Goal: Task Accomplishment & Management: Manage account settings

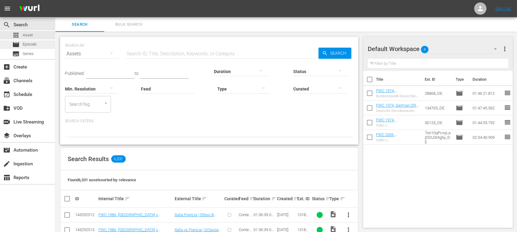
click at [26, 45] on span "Episode" at bounding box center [30, 44] width 14 height 6
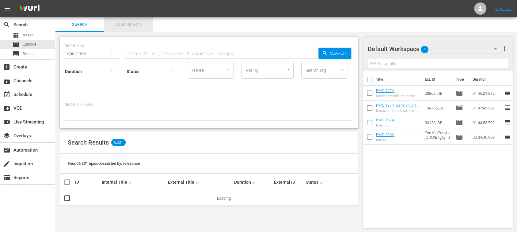
click at [135, 22] on span "Bulk Search" at bounding box center [129, 24] width 42 height 7
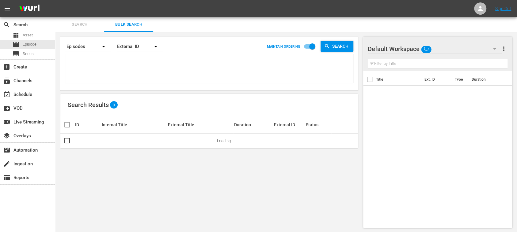
click at [96, 64] on textarea at bounding box center [210, 70] width 286 height 28
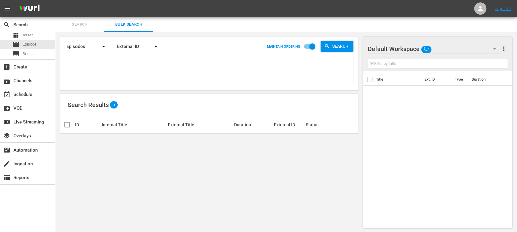
paste textarea "28868_DE 134765_DE 30123_DE 7on10qPcnyLajDDU3ntg6y_DE"
type textarea "28868_DE 134765_DE 30123_DE 7on10qPcnyLajDDU3ntg6y_DE"
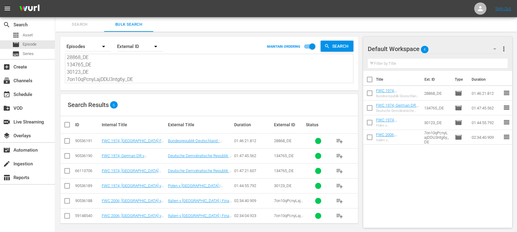
type textarea "28868_DE 134765_DE 30123_DE 7on10qPcnyLajDDU3ntg6y_DE"
click at [504, 48] on span "more_vert" at bounding box center [503, 48] width 7 height 7
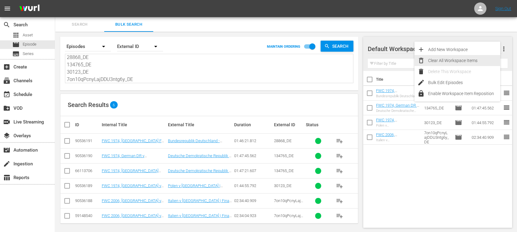
click at [468, 58] on div "Clear All Workspace Items" at bounding box center [464, 60] width 72 height 11
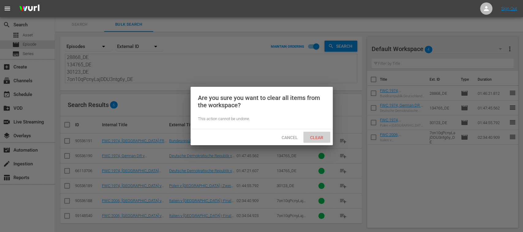
click at [315, 138] on span "Clear" at bounding box center [316, 137] width 23 height 5
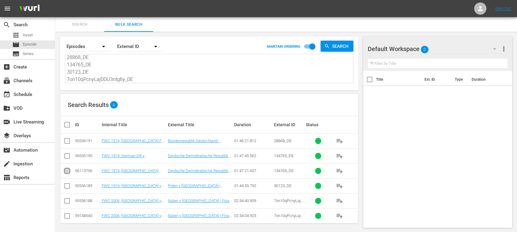
click at [66, 171] on input "checkbox" at bounding box center [66, 172] width 7 height 7
checkbox input "true"
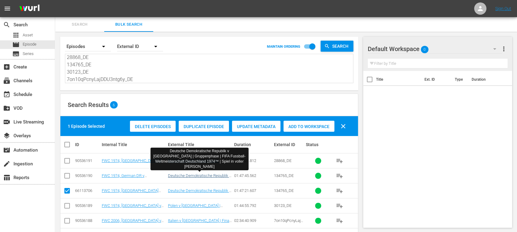
scroll to position [21, 0]
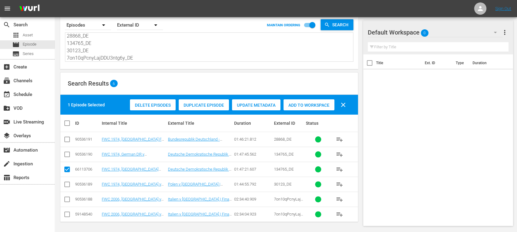
click at [65, 212] on input "checkbox" at bounding box center [66, 215] width 7 height 7
checkbox input "true"
click at [152, 105] on span "Delete Episodes" at bounding box center [153, 105] width 46 height 5
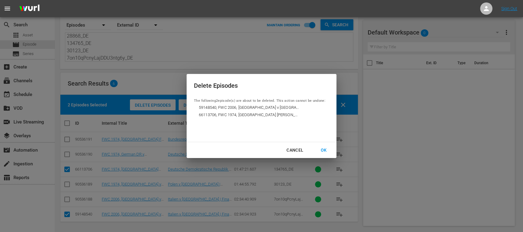
click at [326, 149] on div "OK" at bounding box center [323, 151] width 16 height 8
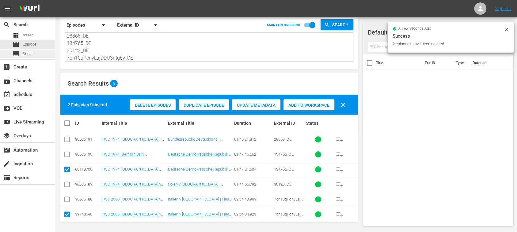
click at [36, 50] on div "subtitles Series" at bounding box center [27, 54] width 55 height 9
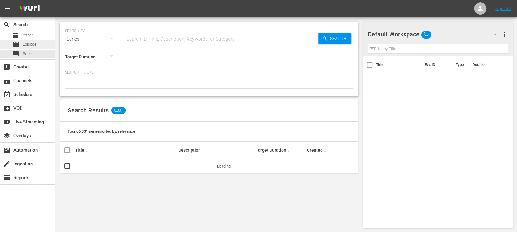
click at [32, 44] on span "Episode" at bounding box center [30, 44] width 14 height 6
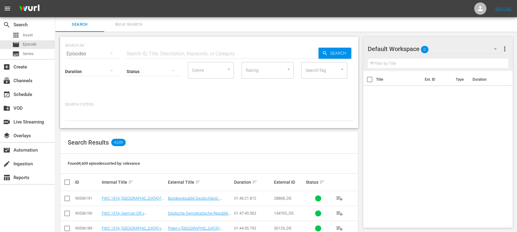
click at [134, 20] on button "Bulk Search" at bounding box center [128, 24] width 49 height 15
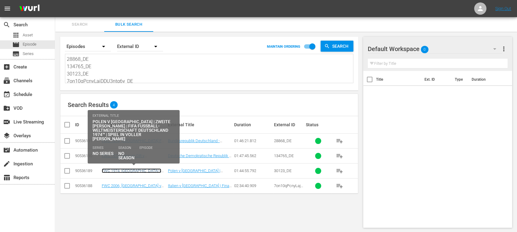
click at [115, 169] on link "FWC 1974, Poland v Germany FR, Group Stage - FMR (DE)" at bounding box center [131, 176] width 59 height 14
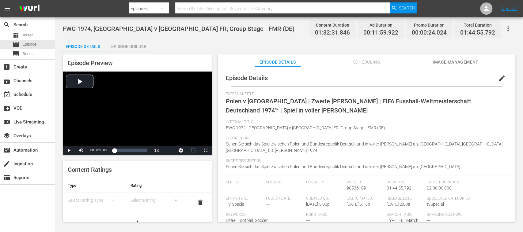
click at [133, 44] on div "Episode Builder" at bounding box center [129, 46] width 46 height 15
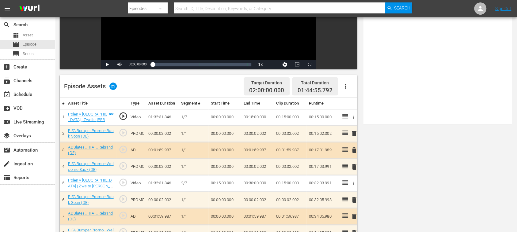
scroll to position [109, 0]
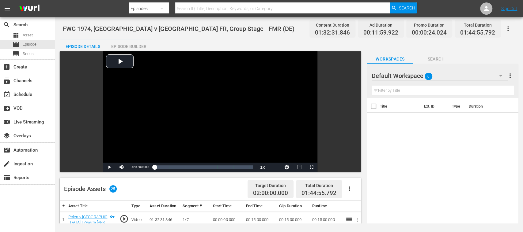
click at [85, 48] on div "Episode Details" at bounding box center [83, 46] width 46 height 15
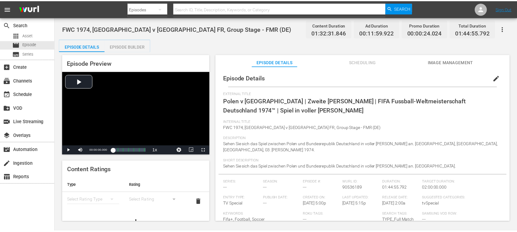
scroll to position [51, 0]
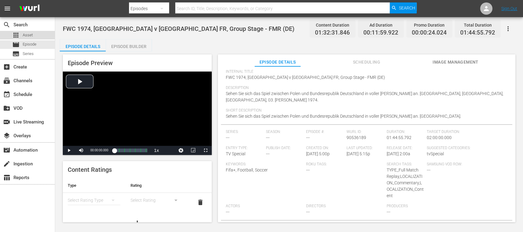
click at [29, 32] on div "apps Asset" at bounding box center [22, 35] width 21 height 9
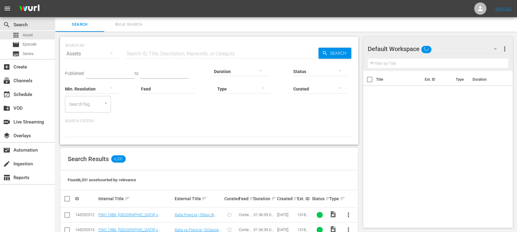
click at [133, 25] on span "Bulk Search" at bounding box center [129, 24] width 42 height 7
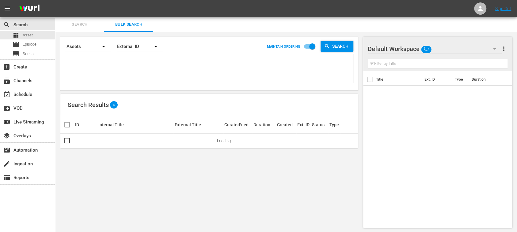
click at [118, 58] on textarea at bounding box center [210, 70] width 286 height 28
click at [109, 63] on textarea at bounding box center [210, 70] width 286 height 28
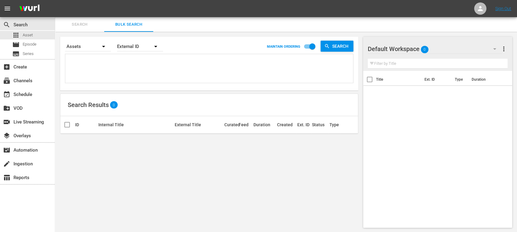
paste textarea "46602_POR 0ce40c9f-047c-4e5b-99b3-239d37ea8e42_POR 40911_POR 46564_POR"
type textarea "46602_POR 0ce40c9f-047c-4e5b-99b3-239d37ea8e42_POR 40911_POR 46564_POR"
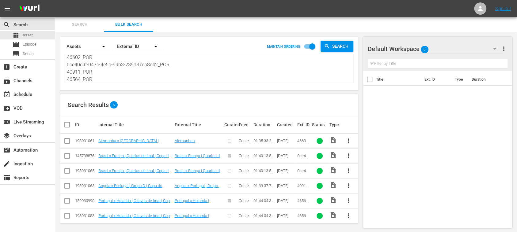
type textarea "46602_POR 0ce40c9f-047c-4e5b-99b3-239d37ea8e42_POR 40911_POR 46564_POR"
click at [67, 125] on input "checkbox" at bounding box center [69, 124] width 12 height 7
checkbox input "true"
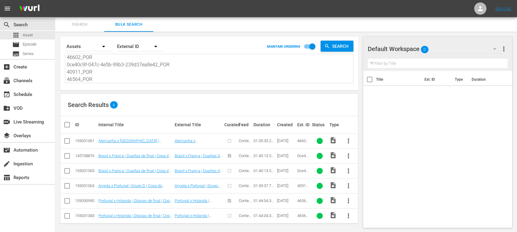
checkbox input "true"
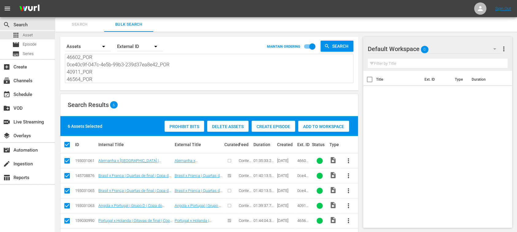
click at [67, 174] on input "checkbox" at bounding box center [66, 177] width 7 height 7
checkbox input "false"
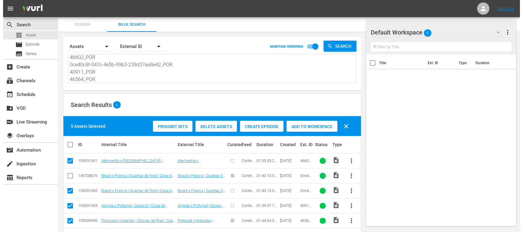
scroll to position [21, 0]
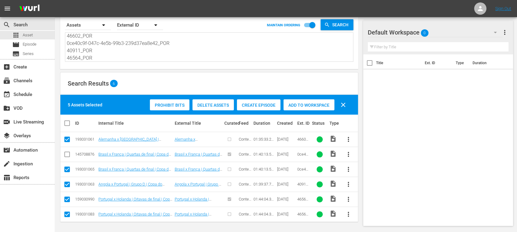
click at [67, 199] on input "checkbox" at bounding box center [66, 200] width 7 height 7
checkbox input "false"
click at [265, 106] on span "Create Episode" at bounding box center [258, 105] width 43 height 5
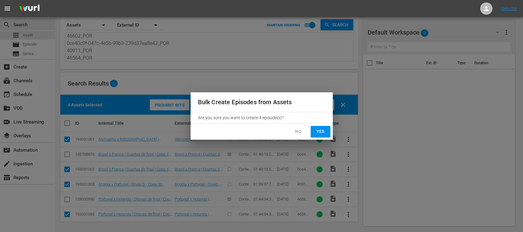
click at [320, 130] on span "Yes" at bounding box center [320, 132] width 10 height 8
checkbox input "false"
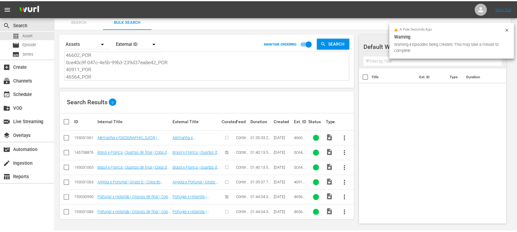
scroll to position [2, 0]
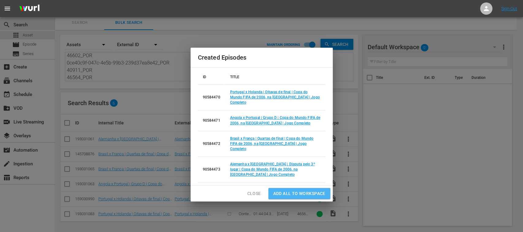
click at [287, 190] on span "Add all to Workspace" at bounding box center [299, 194] width 52 height 8
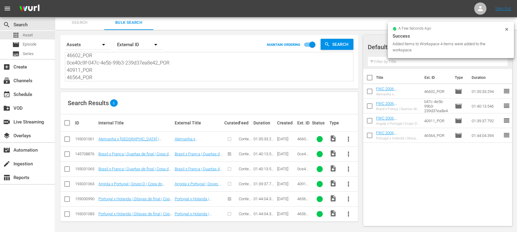
click at [507, 28] on icon at bounding box center [506, 29] width 5 height 5
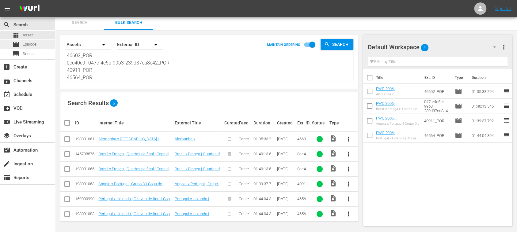
click at [31, 41] on span "Episode" at bounding box center [30, 44] width 14 height 6
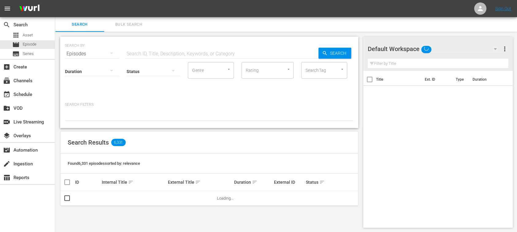
click at [123, 25] on span "Bulk Search" at bounding box center [129, 24] width 42 height 7
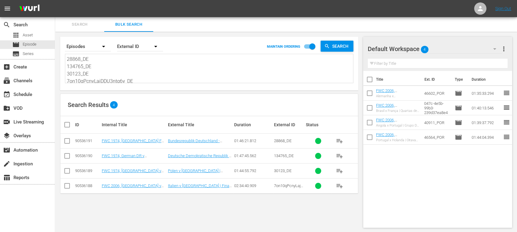
scroll to position [9, 0]
drag, startPoint x: 68, startPoint y: 58, endPoint x: 232, endPoint y: 99, distance: 168.6
click at [231, 99] on div "Search By Episodes Order By External ID MAINTAIN ORDERING Search 28868_DE 13476…" at bounding box center [209, 132] width 308 height 201
type textarea "2"
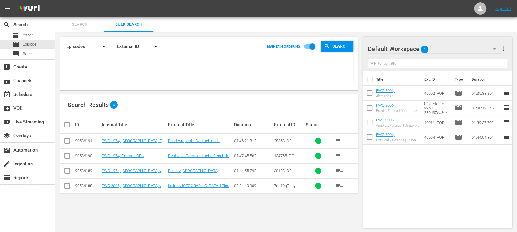
scroll to position [0, 0]
paste textarea "46602_POR 0ce40c9f-047c-4e5b-99b3-239d37ea8e42_POR 40911_POR 46564_POR"
type textarea "46602_POR 0ce40c9f-047c-4e5b-99b3-239d37ea8e42_POR 40911_POR 46564_POR"
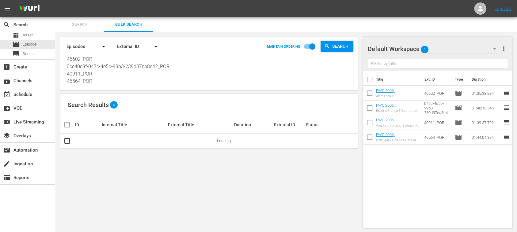
scroll to position [0, 0]
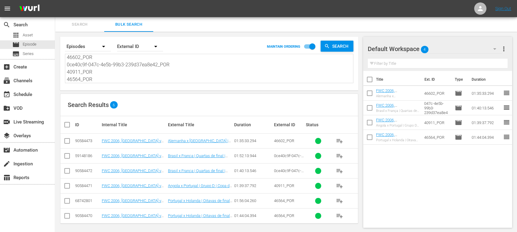
type textarea "46602_POR 0ce40c9f-047c-4e5b-99b3-239d37ea8e42_POR 40911_POR 46564_POR"
click at [67, 156] on input "checkbox" at bounding box center [66, 157] width 7 height 7
checkbox input "true"
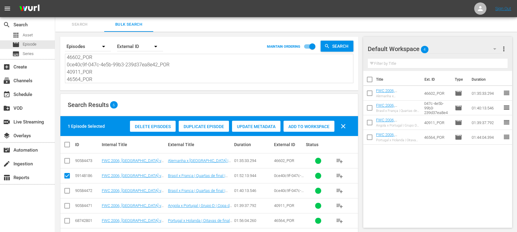
scroll to position [21, 0]
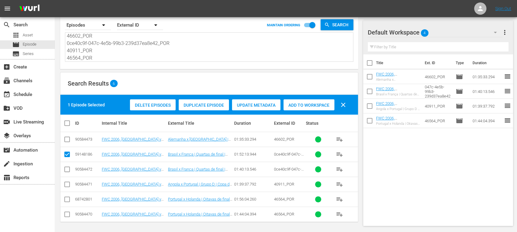
click at [67, 198] on input "checkbox" at bounding box center [66, 200] width 7 height 7
checkbox input "true"
click at [148, 103] on span "Delete Episodes" at bounding box center [153, 105] width 46 height 5
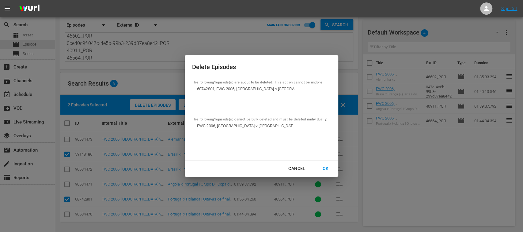
click at [325, 167] on div "OK" at bounding box center [325, 169] width 16 height 8
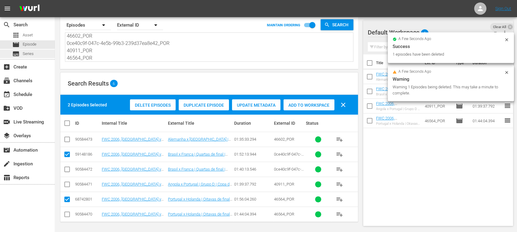
click at [24, 53] on span "Series" at bounding box center [28, 54] width 11 height 6
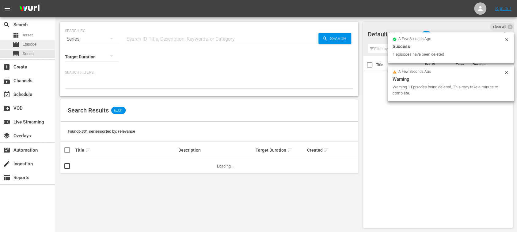
click at [31, 46] on span "Episode" at bounding box center [30, 44] width 14 height 6
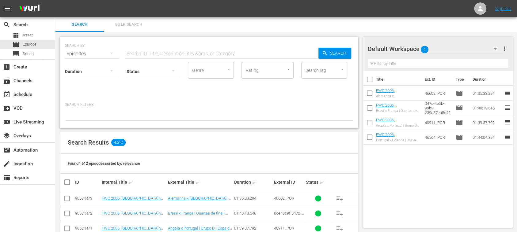
click at [124, 21] on button "Bulk Search" at bounding box center [128, 24] width 49 height 15
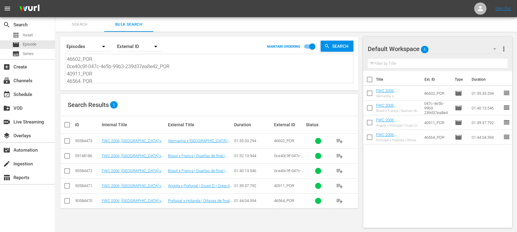
click at [504, 48] on span "more_vert" at bounding box center [503, 48] width 7 height 7
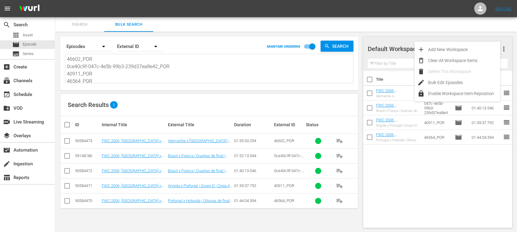
click at [368, 80] on input "checkbox" at bounding box center [369, 80] width 13 height 13
checkbox input "true"
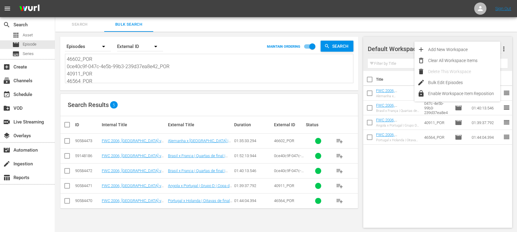
checkbox input "true"
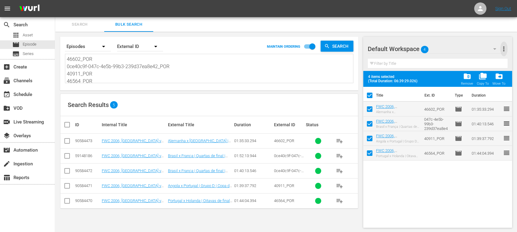
click at [506, 50] on span "more_vert" at bounding box center [503, 48] width 7 height 7
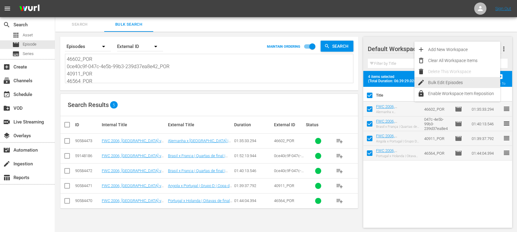
click at [468, 81] on div "Bulk Edit Episodes" at bounding box center [464, 82] width 72 height 11
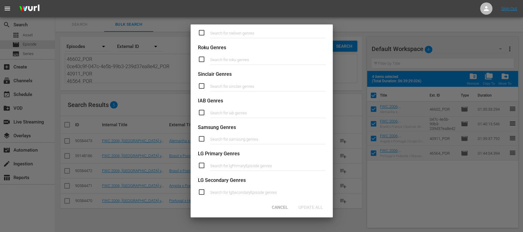
scroll to position [252, 0]
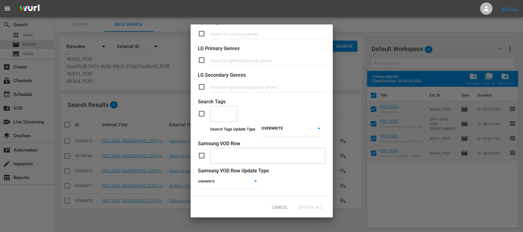
click at [202, 110] on input "checkbox" at bounding box center [204, 113] width 12 height 7
checkbox input "true"
click at [230, 110] on div at bounding box center [232, 113] width 6 height 6
type input "full"
click at [222, 131] on span "TYPE_Full Match Replay" at bounding box center [224, 131] width 19 height 19
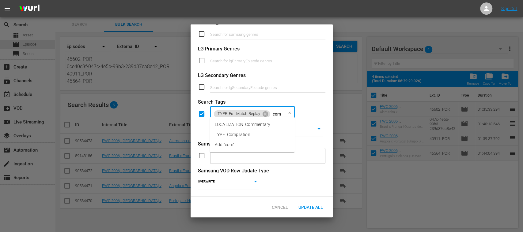
type input "comm"
click at [240, 123] on span "LOCALIZATION_Commentary" at bounding box center [242, 125] width 55 height 6
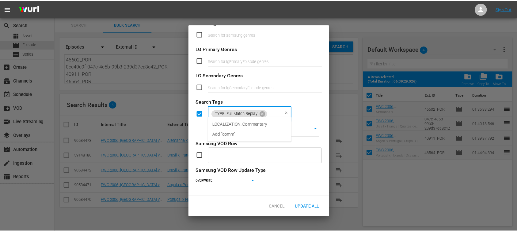
scroll to position [0, 0]
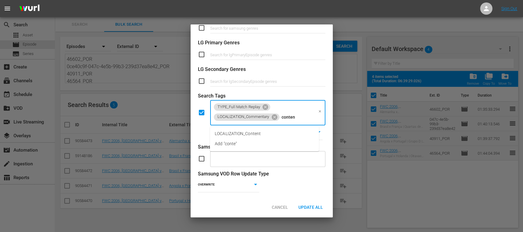
type input "content"
click at [242, 131] on span "LOCALIZATION_Content" at bounding box center [238, 134] width 46 height 6
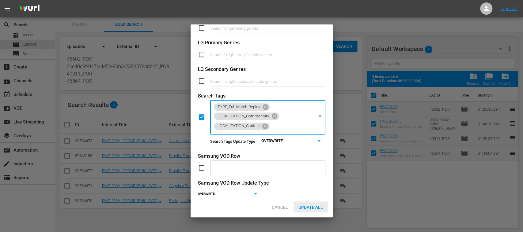
click at [315, 208] on span "Update All" at bounding box center [310, 207] width 34 height 5
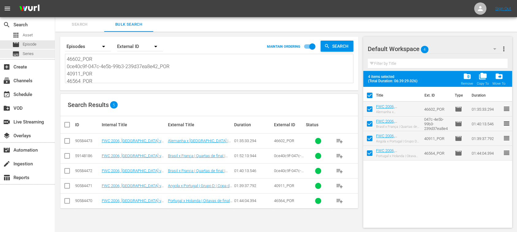
click at [25, 54] on span "Series" at bounding box center [28, 54] width 11 height 6
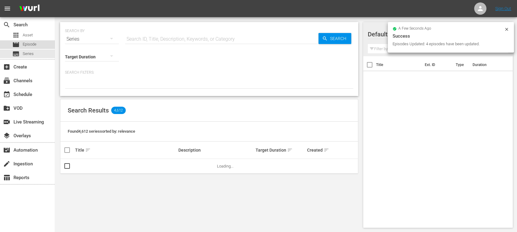
click at [31, 42] on span "Episode" at bounding box center [30, 44] width 14 height 6
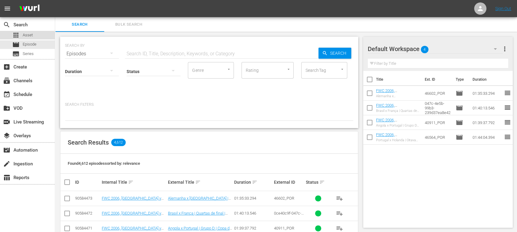
click at [30, 34] on span "Asset" at bounding box center [28, 35] width 10 height 6
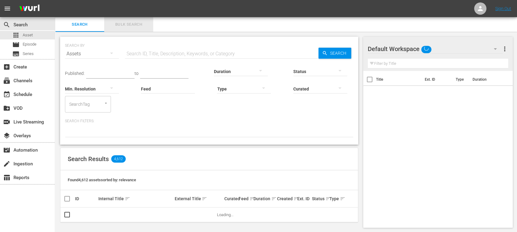
click at [124, 23] on span "Bulk Search" at bounding box center [129, 24] width 42 height 7
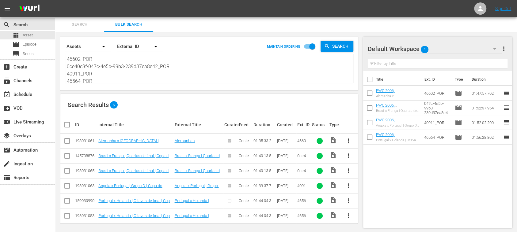
click at [67, 59] on div "46602_POR 0ce40c9f-047c-4e5b-99b3-239d37ea8e42_POR 40911_POR 46564_POR 46602_PO…" at bounding box center [209, 68] width 288 height 29
drag, startPoint x: 67, startPoint y: 59, endPoint x: 134, endPoint y: 87, distance: 71.8
click at [134, 87] on div "Search By Assets Order By External ID MAINTAIN ORDERING Search 46602_POR 0ce40c…" at bounding box center [209, 64] width 298 height 54
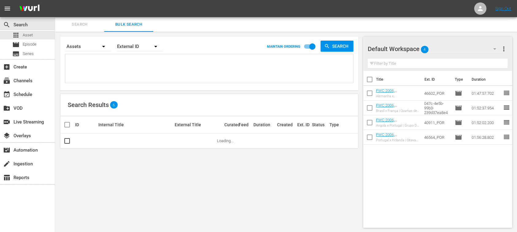
paste textarea "21566_ES 13255_ES PAOoqgytZ02NZRgiHUA0gg_ES"
type textarea "21566_ES 13255_ES PAOoqgytZ02NZRgiHUA0gg_ES"
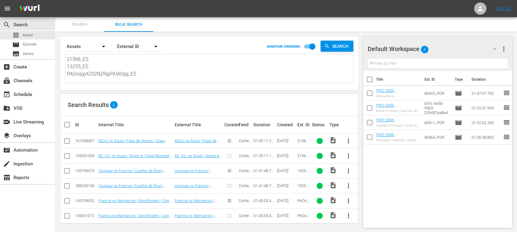
type textarea "21566_ES 13255_ES PAOoqgytZ02NZRgiHUA0gg_ES"
click at [503, 49] on span "more_vert" at bounding box center [503, 48] width 7 height 7
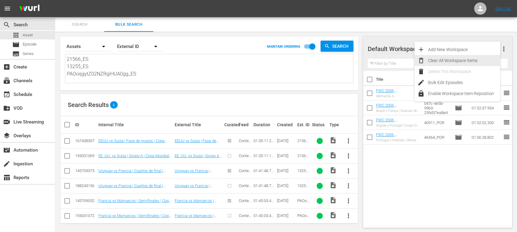
click at [467, 61] on div "Clear All Workspace Items" at bounding box center [464, 60] width 72 height 11
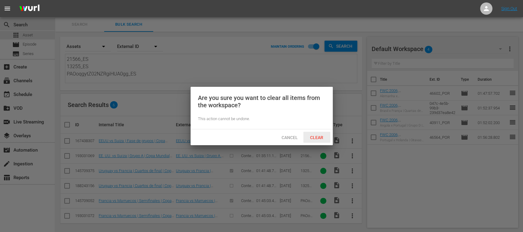
click at [318, 134] on div "Clear" at bounding box center [316, 137] width 27 height 11
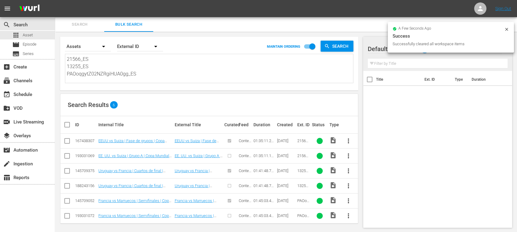
click at [68, 156] on input "checkbox" at bounding box center [66, 157] width 7 height 7
checkbox input "true"
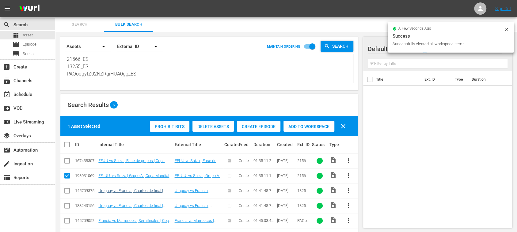
scroll to position [21, 0]
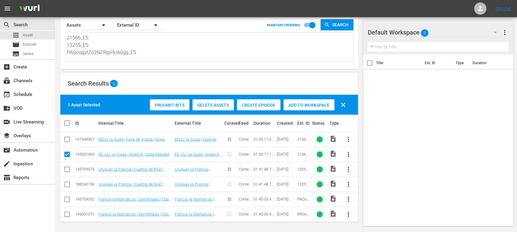
click at [66, 183] on input "checkbox" at bounding box center [66, 185] width 7 height 7
checkbox input "true"
click at [68, 213] on input "checkbox" at bounding box center [66, 215] width 7 height 7
checkbox input "true"
click at [134, 183] on link "Uruguay vs Francia | Cuartos de final | Copa Mundial de la FIFA Rusia 2018™ | P…" at bounding box center [131, 189] width 66 height 14
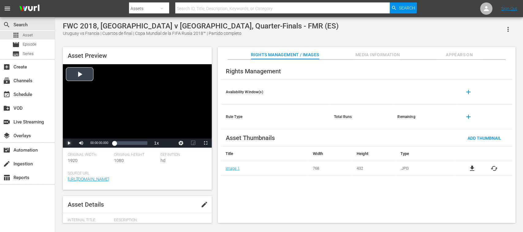
click at [69, 143] on span "Video Player" at bounding box center [69, 143] width 0 height 0
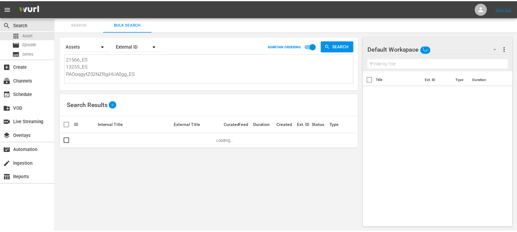
scroll to position [1, 0]
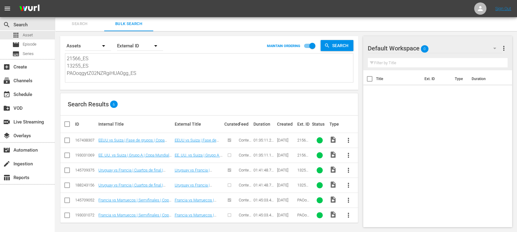
click at [66, 155] on input "checkbox" at bounding box center [66, 156] width 7 height 7
checkbox input "true"
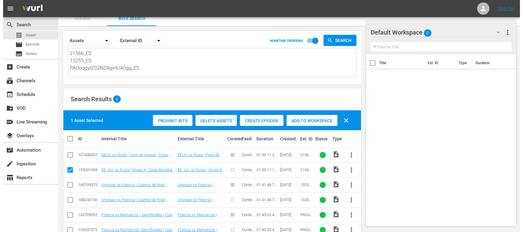
scroll to position [21, 0]
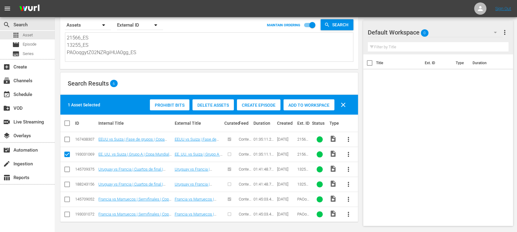
click at [67, 213] on input "checkbox" at bounding box center [66, 215] width 7 height 7
checkbox input "true"
click at [252, 105] on span "Create Episode" at bounding box center [258, 105] width 43 height 5
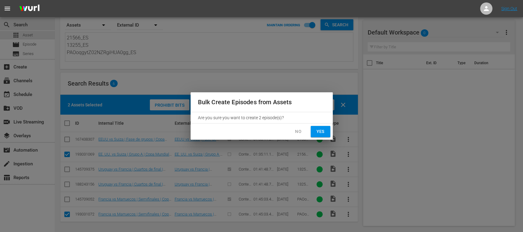
click at [316, 130] on span "Yes" at bounding box center [320, 132] width 10 height 8
checkbox input "false"
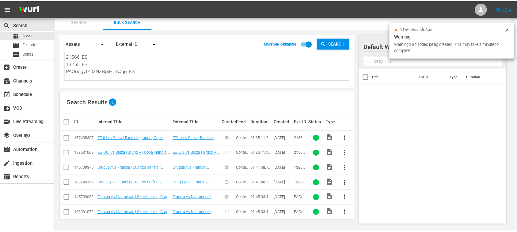
scroll to position [2, 0]
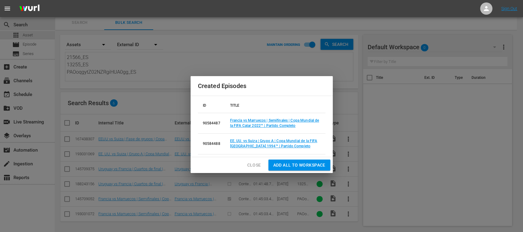
click at [305, 163] on span "Add all to Workspace" at bounding box center [299, 166] width 52 height 8
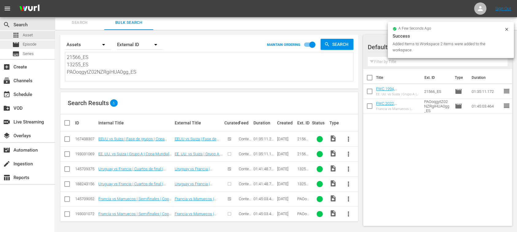
click at [32, 44] on span "Episode" at bounding box center [30, 44] width 14 height 6
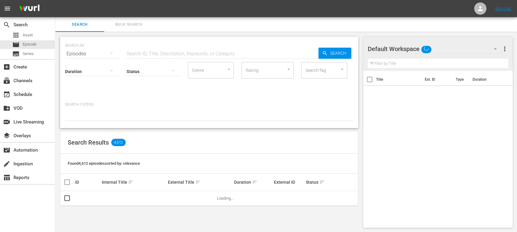
click at [127, 22] on span "Bulk Search" at bounding box center [129, 24] width 42 height 7
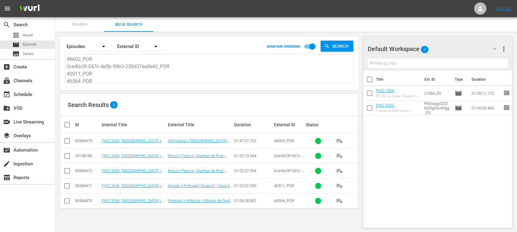
scroll to position [9, 0]
drag, startPoint x: 69, startPoint y: 59, endPoint x: 146, endPoint y: 89, distance: 83.1
click at [146, 89] on div "Search By Episodes Order By External ID MAINTAIN ORDERING Search 46602_POR 0ce4…" at bounding box center [209, 64] width 298 height 54
type textarea "4"
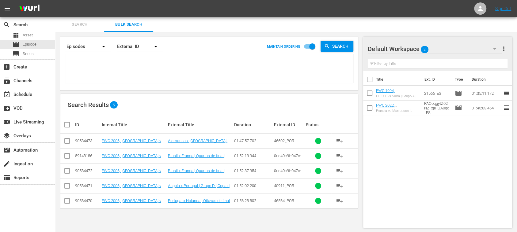
scroll to position [0, 0]
paste textarea "13255_esp.mp4"
type textarea "13255_esp.mp4"
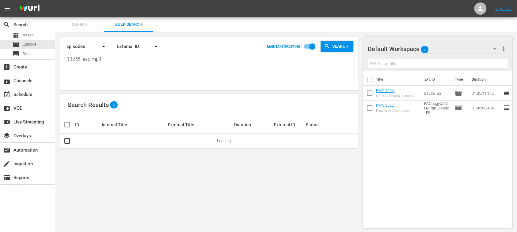
drag, startPoint x: 113, startPoint y: 59, endPoint x: 64, endPoint y: 59, distance: 48.7
click at [66, 60] on div "13255_esp.mp4 13255_esp.mp4" at bounding box center [209, 68] width 288 height 29
type textarea "13255_esp.mp4"
click at [55, 0] on div "search Search apps Asset movie Episode subtitles Series add_box Create subscrip…" at bounding box center [286, 0] width 462 height 0
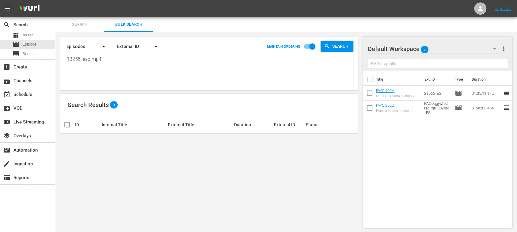
drag, startPoint x: 105, startPoint y: 58, endPoint x: 64, endPoint y: 88, distance: 51.3
click at [55, 0] on div "search Search apps Asset movie Episode subtitles Series add_box Create subscrip…" at bounding box center [286, 0] width 462 height 0
click at [101, 75] on textarea at bounding box center [210, 70] width 286 height 28
paste textarea "21566_ES 13255_ES PAOoqgytZ02NZRgiHUA0gg_ES"
type textarea "21566_ES 13255_ES PAOoqgytZ02NZRgiHUA0gg_ES"
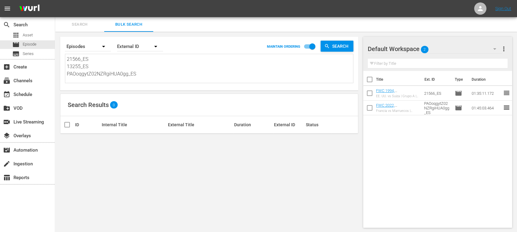
type textarea "21566_ES 13255_ES PAOoqgytZ02NZRgiHUA0gg_ES"
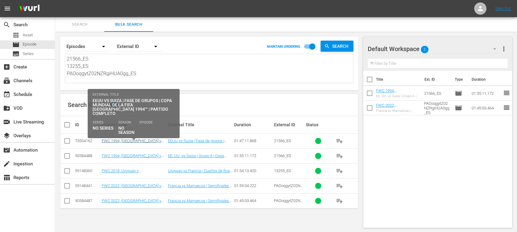
type textarea "21566_ES 13255_ES PAOoqgytZ02NZRgiHUA0gg_ES"
click at [121, 140] on link "FWC 1994, USA v Switzerland, Group Stage - FMR (ES)" at bounding box center [133, 146] width 62 height 14
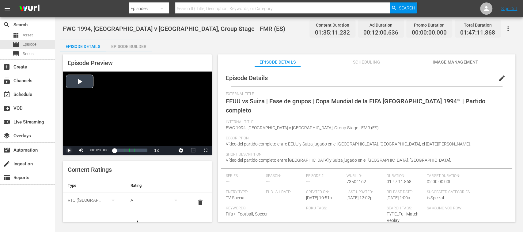
click at [69, 151] on span "Video Player" at bounding box center [69, 151] width 0 height 0
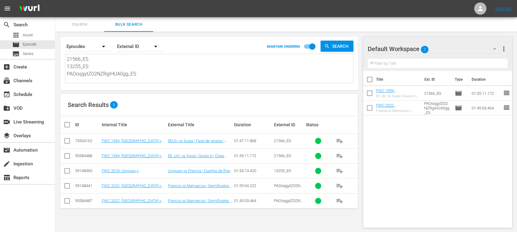
click at [67, 141] on input "checkbox" at bounding box center [66, 142] width 7 height 7
checkbox input "true"
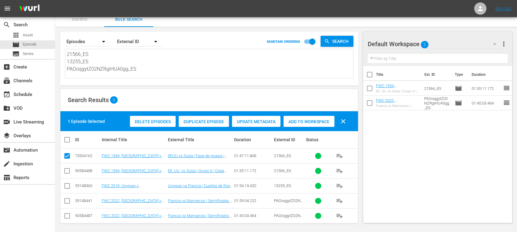
scroll to position [7, 0]
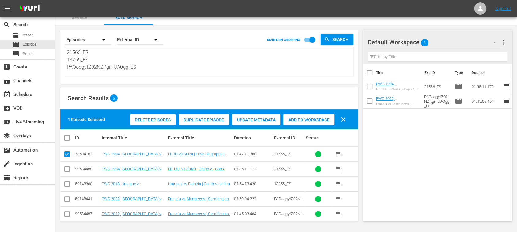
click at [67, 199] on input "checkbox" at bounding box center [66, 200] width 7 height 7
checkbox input "true"
click at [152, 122] on span "Delete Episodes" at bounding box center [153, 120] width 46 height 5
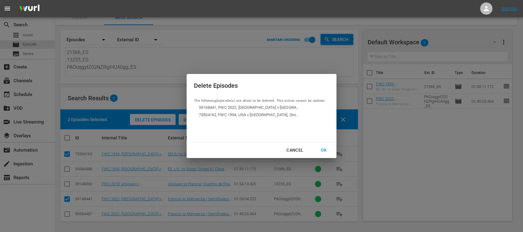
drag, startPoint x: 322, startPoint y: 149, endPoint x: 305, endPoint y: 152, distance: 17.1
click at [323, 149] on div "OK" at bounding box center [323, 151] width 16 height 8
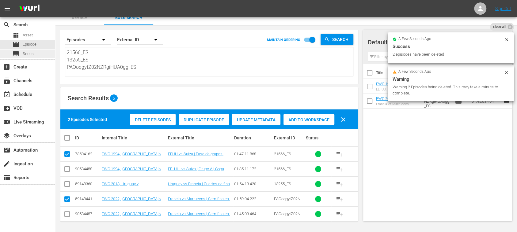
click at [30, 51] on span "Series" at bounding box center [28, 54] width 11 height 6
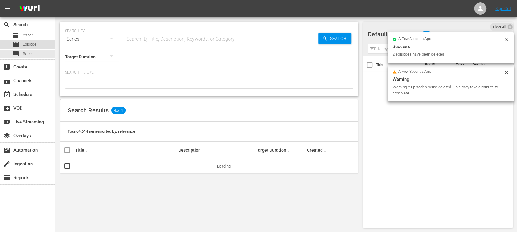
click at [32, 44] on span "Episode" at bounding box center [30, 44] width 14 height 6
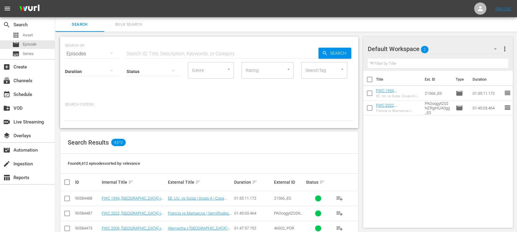
click at [125, 23] on span "Bulk Search" at bounding box center [129, 24] width 42 height 7
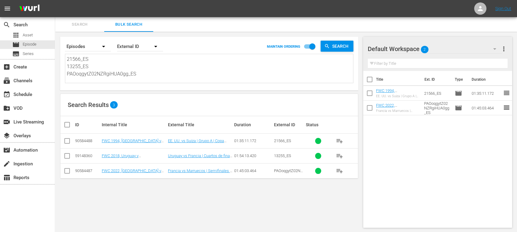
click at [369, 80] on input "checkbox" at bounding box center [369, 80] width 13 height 13
checkbox input "true"
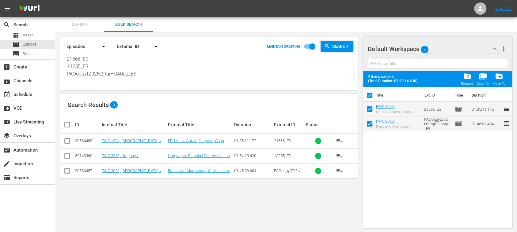
click at [503, 48] on span "more_vert" at bounding box center [503, 48] width 7 height 7
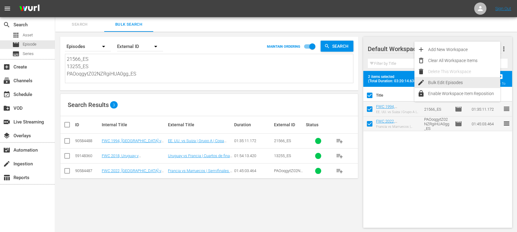
click at [458, 81] on div "Bulk Edit Episodes" at bounding box center [464, 82] width 72 height 11
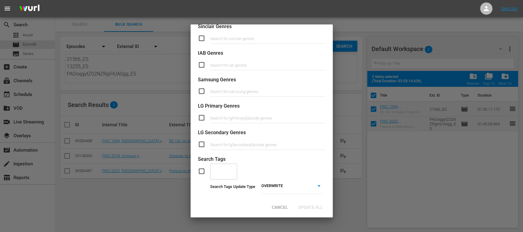
scroll to position [252, 0]
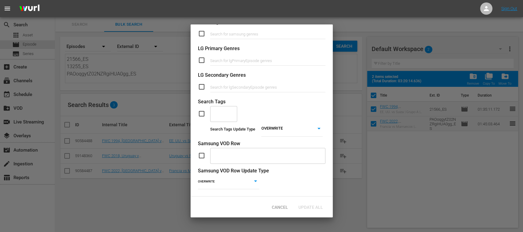
click at [200, 110] on input "checkbox" at bounding box center [204, 113] width 12 height 7
checkbox input "true"
click at [218, 108] on input "text" at bounding box center [219, 113] width 12 height 11
type input "full"
click at [221, 129] on span "TYPE_Full Match Replay" at bounding box center [224, 131] width 19 height 19
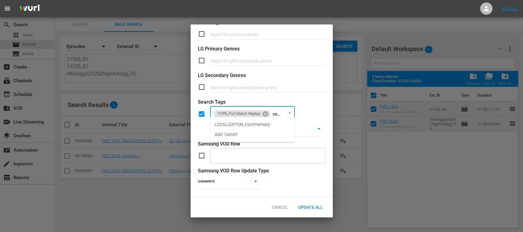
scroll to position [0, 5]
type input "comme"
click at [228, 124] on span "LOCALIZATION_Commentary" at bounding box center [242, 125] width 55 height 6
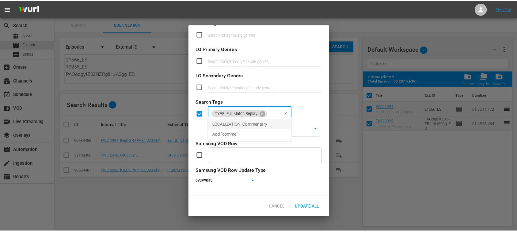
scroll to position [0, 0]
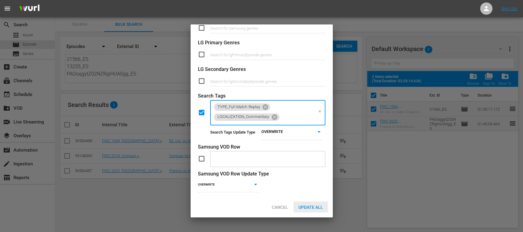
click at [314, 204] on div "Update All" at bounding box center [310, 207] width 34 height 11
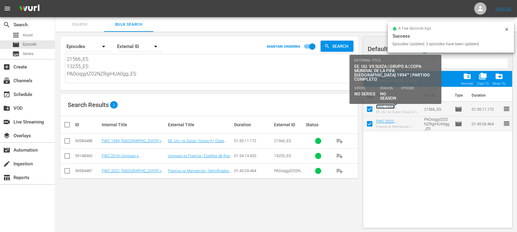
click at [394, 107] on link "FWC 1994, USA v Switzerland, Group Stage - FMR (ES)" at bounding box center [396, 113] width 40 height 18
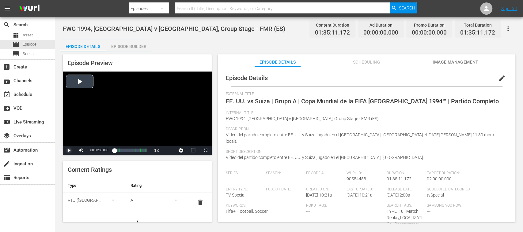
click at [69, 151] on span "Video Player" at bounding box center [69, 151] width 0 height 0
click at [123, 44] on div "Episode Builder" at bounding box center [129, 46] width 46 height 15
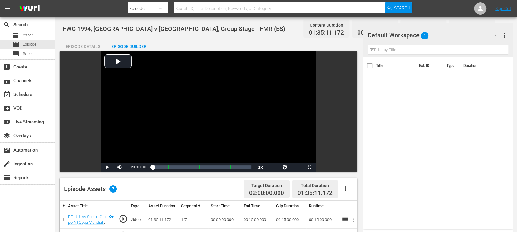
scroll to position [109, 0]
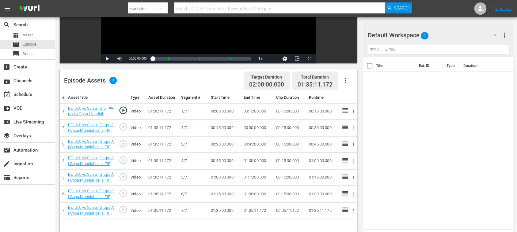
click at [348, 80] on icon "button" at bounding box center [345, 80] width 7 height 7
click at [349, 84] on div "Fill with Ads" at bounding box center [363, 83] width 42 height 15
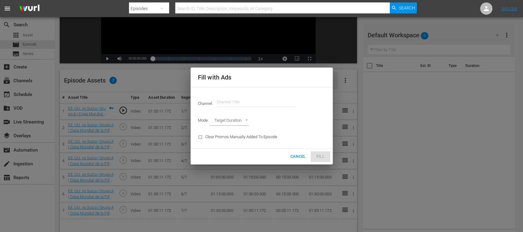
click at [250, 102] on input "text" at bounding box center [256, 102] width 78 height 15
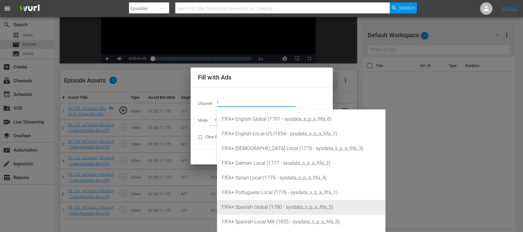
click at [271, 207] on div "FIFA+ Spanish Global (1780 - sysdata_s_p_a_fifa_5)" at bounding box center [301, 207] width 159 height 15
type input "FIFA+ Spanish Global (1780)"
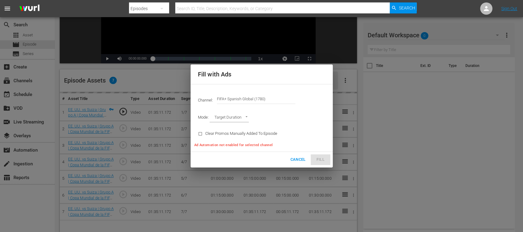
type input "AD_BREAK_DURATION"
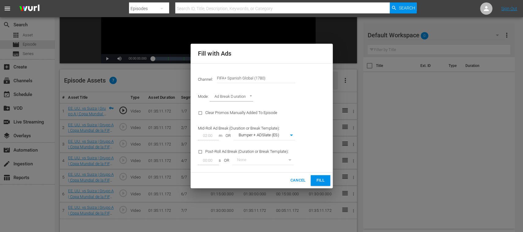
click at [319, 180] on span "Fill" at bounding box center [320, 180] width 10 height 7
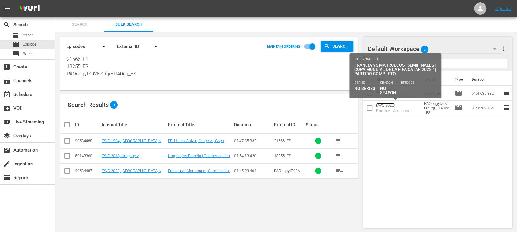
click at [404, 107] on link "FWC 2022, France v Morocco, Semi-Finals - FMR (ES)" at bounding box center [396, 112] width 40 height 18
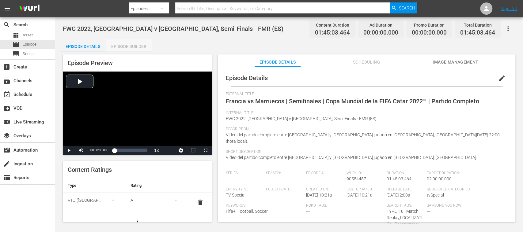
click at [125, 43] on div "Episode Builder" at bounding box center [129, 46] width 46 height 15
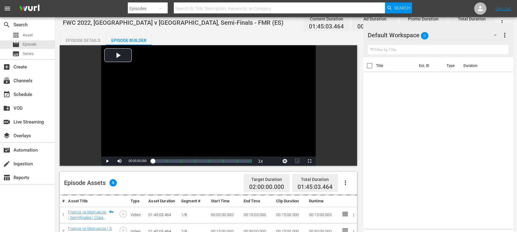
scroll to position [109, 0]
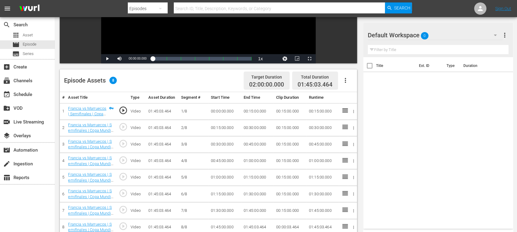
click at [346, 78] on icon "button" at bounding box center [345, 80] width 7 height 7
click at [352, 80] on div "Fill with Ads" at bounding box center [363, 83] width 42 height 15
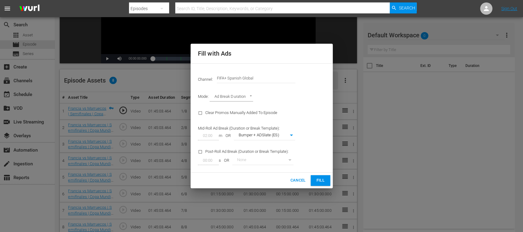
click at [319, 179] on span "Fill" at bounding box center [320, 180] width 10 height 7
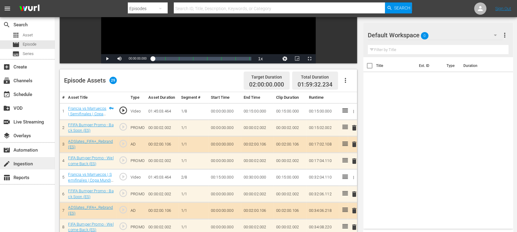
click at [18, 165] on div "create Ingestion" at bounding box center [17, 164] width 34 height 6
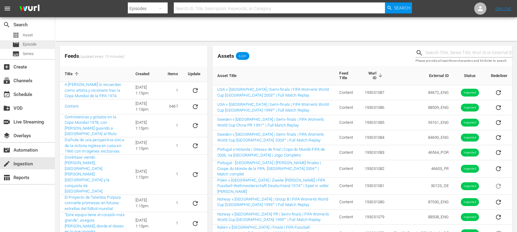
click at [26, 42] on span "Episode" at bounding box center [30, 44] width 14 height 6
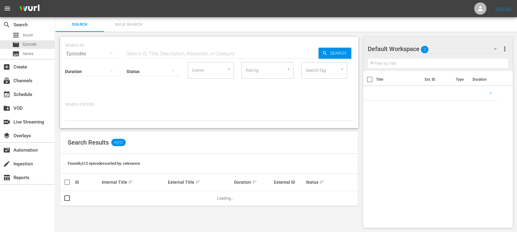
click at [136, 52] on input "text" at bounding box center [221, 54] width 193 height 15
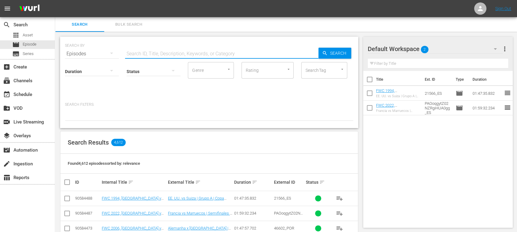
paste input "135143"
type input "135143"
click at [329, 52] on span "Search" at bounding box center [339, 53] width 24 height 11
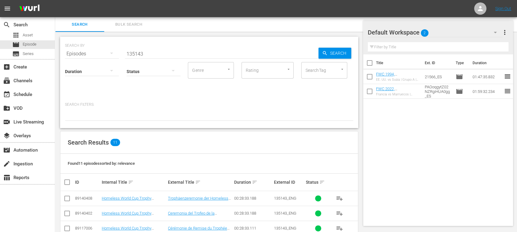
scroll to position [134, 0]
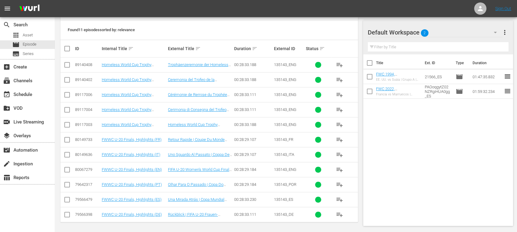
click at [66, 65] on input "checkbox" at bounding box center [66, 65] width 7 height 7
checkbox input "true"
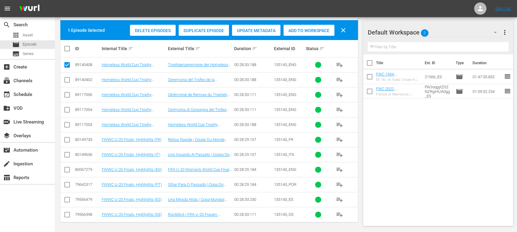
click at [67, 82] on input "checkbox" at bounding box center [66, 80] width 7 height 7
checkbox input "true"
click at [66, 93] on input "checkbox" at bounding box center [66, 96] width 7 height 7
checkbox input "true"
click at [67, 108] on input "checkbox" at bounding box center [66, 111] width 7 height 7
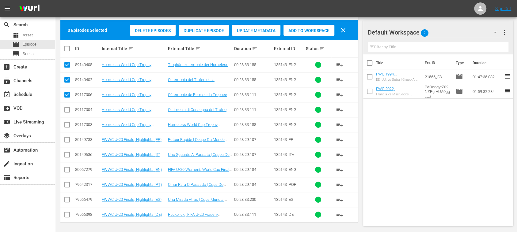
checkbox input "true"
click at [66, 125] on input "checkbox" at bounding box center [66, 126] width 7 height 7
checkbox input "true"
click at [153, 28] on span "Delete Episodes" at bounding box center [153, 30] width 46 height 5
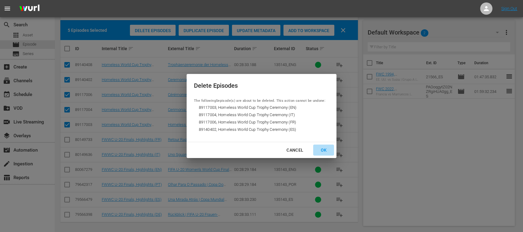
click at [324, 151] on div "OK" at bounding box center [323, 151] width 16 height 8
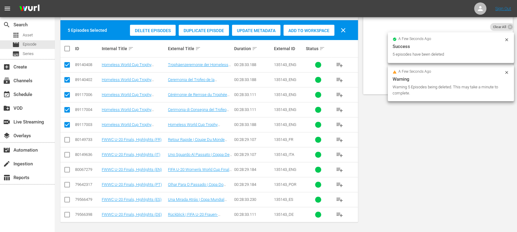
scroll to position [0, 0]
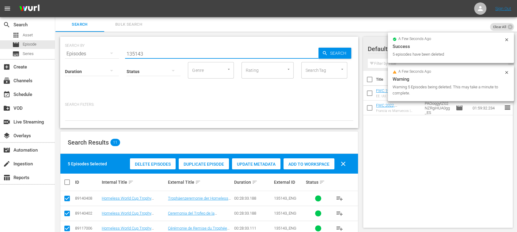
drag, startPoint x: 141, startPoint y: 52, endPoint x: 106, endPoint y: 51, distance: 34.6
click at [107, 52] on div "SEARCH BY Search By Episodes Search ID, Title, Description, Keywords, or Catego…" at bounding box center [209, 50] width 288 height 22
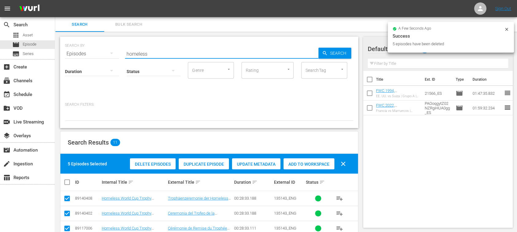
type input "homeless"
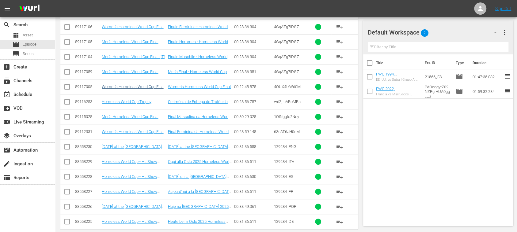
scroll to position [144, 0]
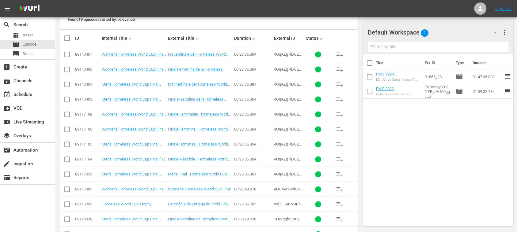
click at [68, 37] on input "checkbox" at bounding box center [69, 38] width 12 height 7
checkbox input "true"
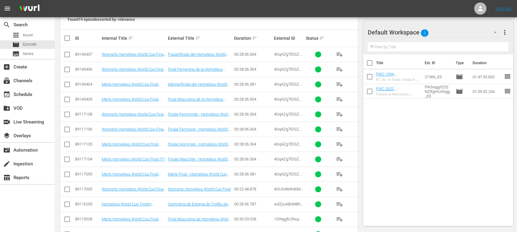
checkbox input "true"
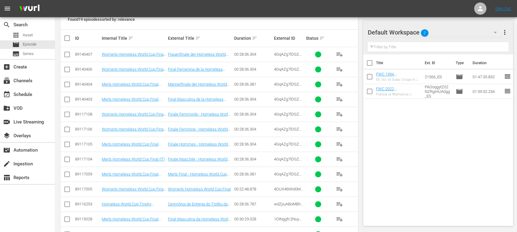
checkbox input "true"
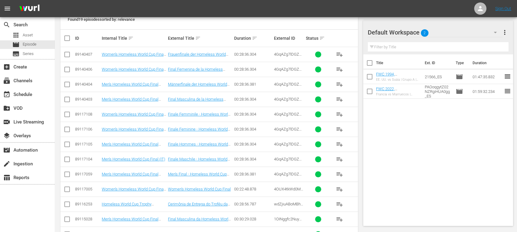
checkbox input "true"
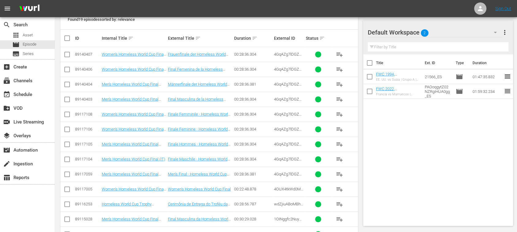
checkbox input "true"
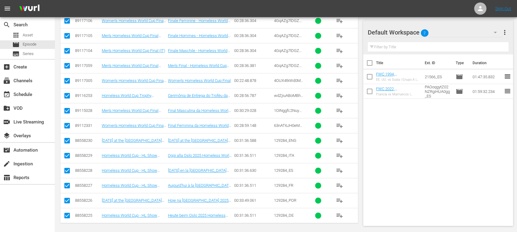
scroll to position [35, 0]
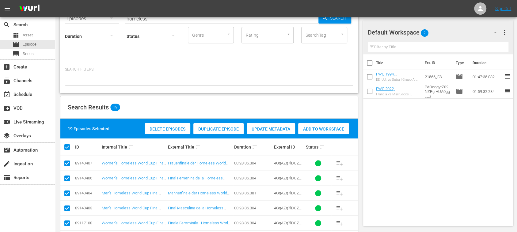
click at [176, 129] on span "Delete Episodes" at bounding box center [168, 129] width 46 height 5
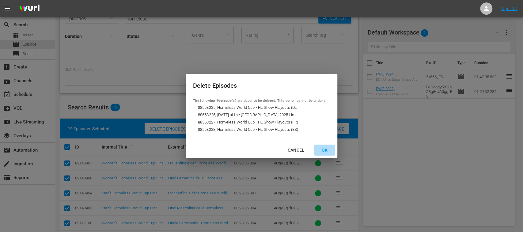
click at [325, 148] on div "OK" at bounding box center [324, 151] width 16 height 8
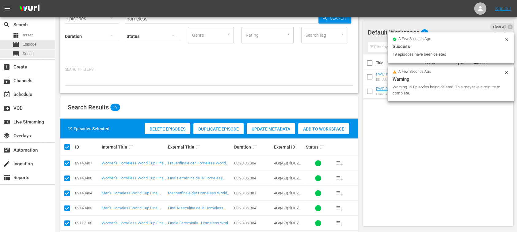
click at [26, 54] on span "Series" at bounding box center [28, 54] width 11 height 6
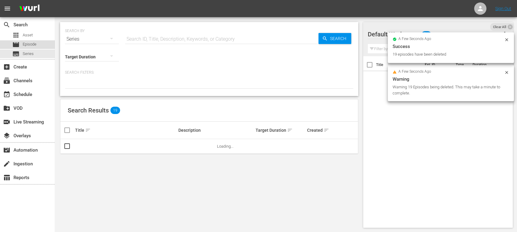
click at [31, 45] on span "Episode" at bounding box center [30, 44] width 14 height 6
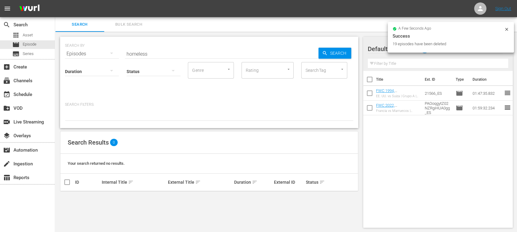
click at [143, 54] on input "homeless" at bounding box center [221, 54] width 193 height 15
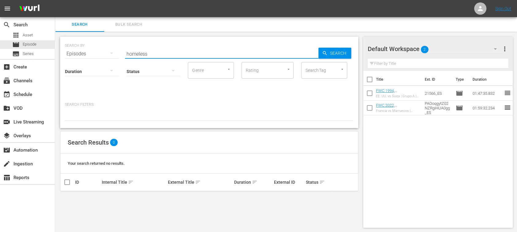
drag, startPoint x: 127, startPoint y: 54, endPoint x: 100, endPoint y: 51, distance: 27.1
click at [103, 54] on div "SEARCH BY Search By Episodes Search ID, Title, Description, Keywords, or Catego…" at bounding box center [209, 50] width 288 height 22
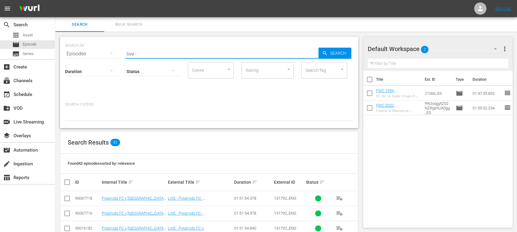
type input "live -"
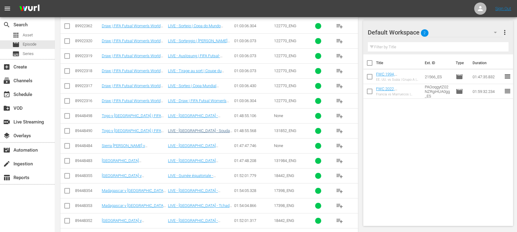
scroll to position [109, 0]
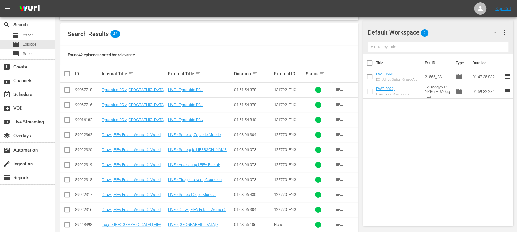
click at [66, 73] on input "checkbox" at bounding box center [69, 73] width 12 height 7
checkbox input "true"
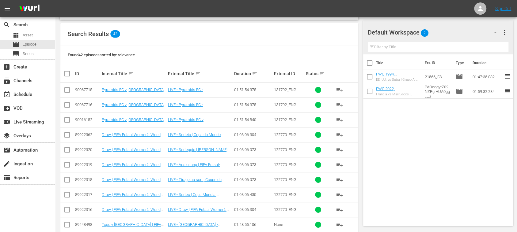
checkbox input "true"
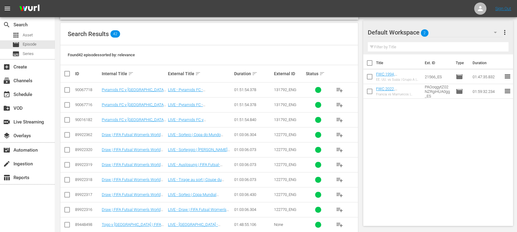
checkbox input "true"
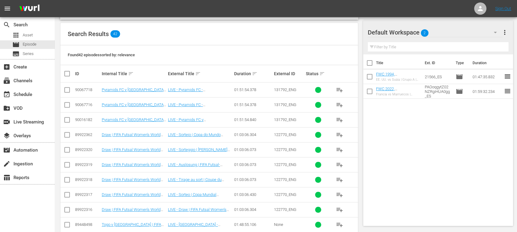
checkbox input "true"
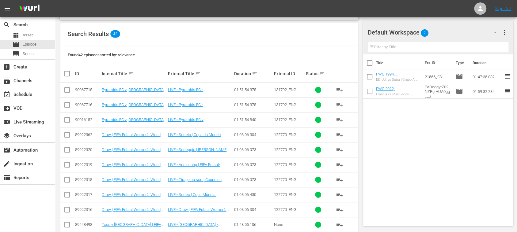
checkbox input "true"
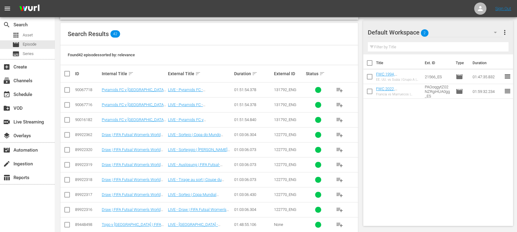
checkbox input "true"
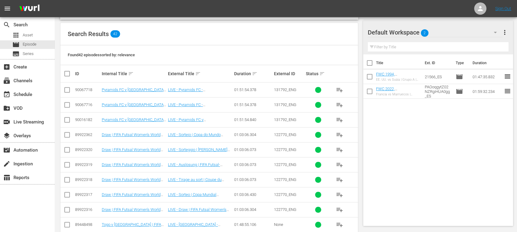
checkbox input "true"
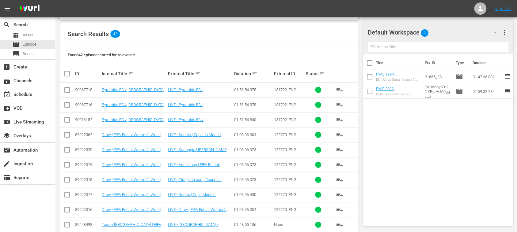
checkbox input "true"
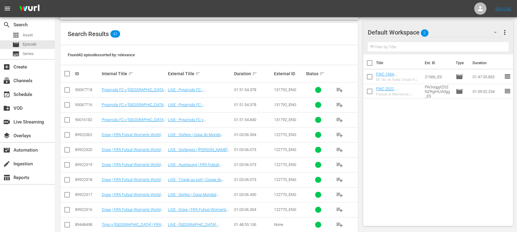
checkbox input "true"
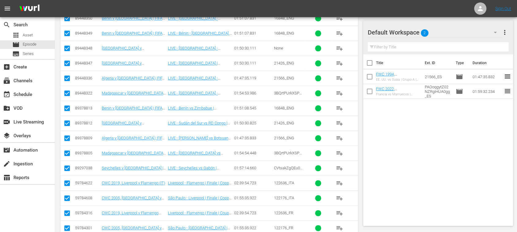
scroll to position [545, 0]
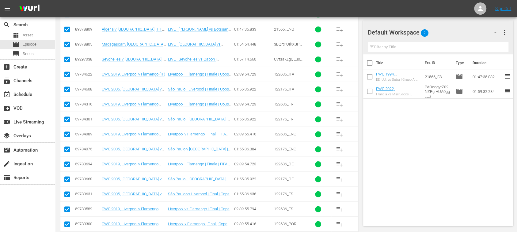
click at [68, 72] on input "checkbox" at bounding box center [66, 75] width 7 height 7
checkbox input "false"
click at [67, 87] on input "checkbox" at bounding box center [66, 90] width 7 height 7
checkbox input "false"
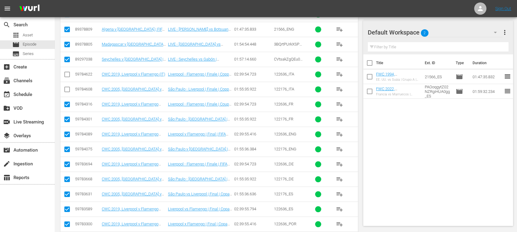
drag, startPoint x: 67, startPoint y: 100, endPoint x: 68, endPoint y: 107, distance: 6.8
click at [67, 102] on input "checkbox" at bounding box center [66, 105] width 7 height 7
checkbox input "false"
click at [70, 117] on input "checkbox" at bounding box center [66, 120] width 7 height 7
checkbox input "false"
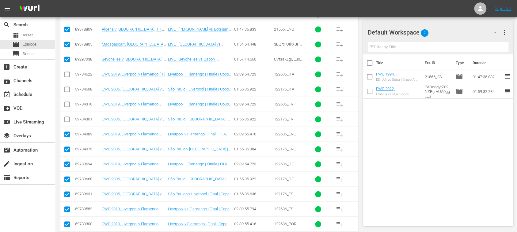
click at [67, 131] on icon at bounding box center [66, 134] width 7 height 7
click at [65, 146] on icon at bounding box center [66, 149] width 7 height 7
click at [67, 132] on input "checkbox" at bounding box center [66, 135] width 7 height 7
checkbox input "false"
click at [67, 147] on input "checkbox" at bounding box center [66, 150] width 7 height 7
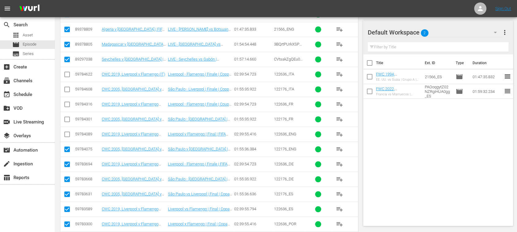
checkbox input "false"
click at [68, 162] on input "checkbox" at bounding box center [66, 165] width 7 height 7
checkbox input "false"
drag, startPoint x: 67, startPoint y: 174, endPoint x: 64, endPoint y: 179, distance: 5.9
click at [67, 177] on input "checkbox" at bounding box center [66, 180] width 7 height 7
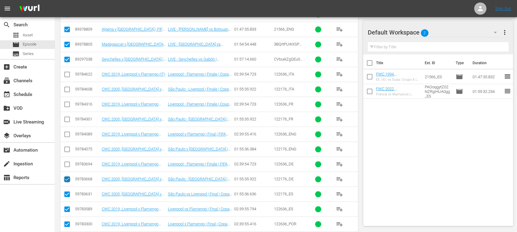
checkbox input "false"
click at [66, 192] on input "checkbox" at bounding box center [66, 195] width 7 height 7
checkbox input "false"
click at [66, 207] on input "checkbox" at bounding box center [66, 210] width 7 height 7
checkbox input "false"
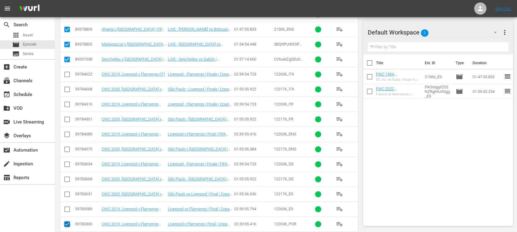
click at [69, 221] on icon at bounding box center [66, 224] width 7 height 7
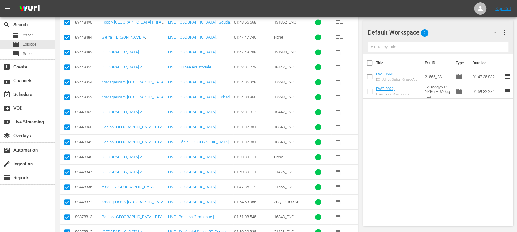
scroll to position [596, 0]
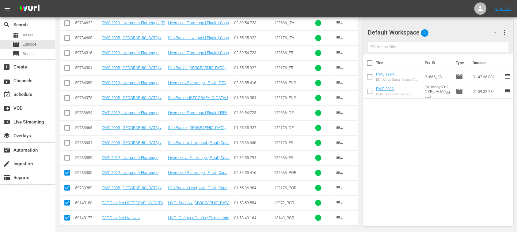
click at [67, 171] on input "checkbox" at bounding box center [66, 174] width 7 height 7
checkbox input "false"
click at [68, 186] on input "checkbox" at bounding box center [66, 189] width 7 height 7
checkbox input "false"
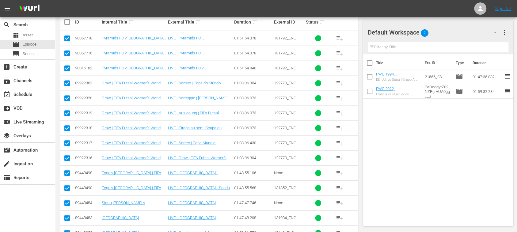
scroll to position [51, 0]
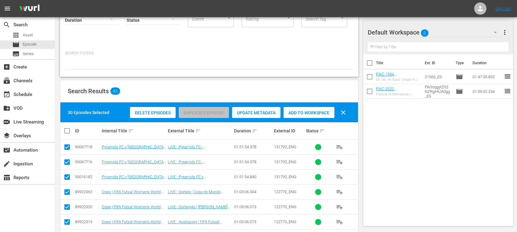
click at [157, 113] on span "Delete Episodes" at bounding box center [153, 113] width 46 height 5
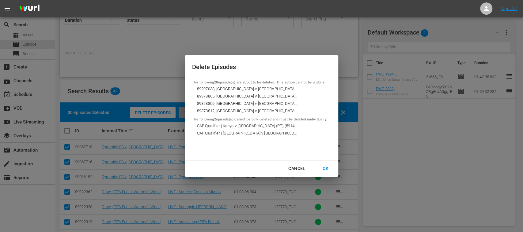
click at [326, 168] on div "OK" at bounding box center [325, 169] width 16 height 8
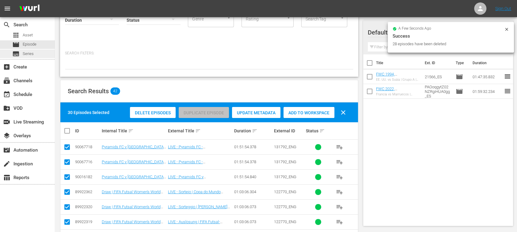
click at [24, 53] on span "Series" at bounding box center [28, 54] width 11 height 6
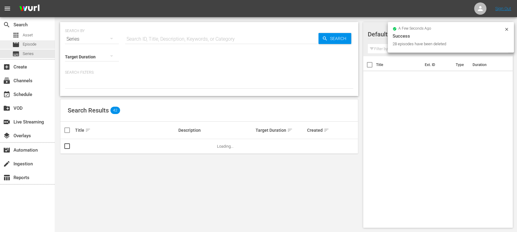
click at [32, 43] on span "Episode" at bounding box center [30, 44] width 14 height 6
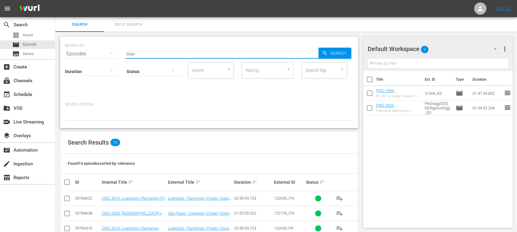
drag, startPoint x: 141, startPoint y: 51, endPoint x: 80, endPoint y: 45, distance: 60.7
click at [89, 50] on div "SEARCH BY Search By Episodes Search ID, Title, Description, Keywords, or Catego…" at bounding box center [209, 50] width 288 height 22
type input "caf"
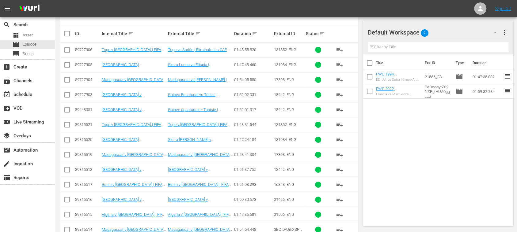
scroll to position [145, 0]
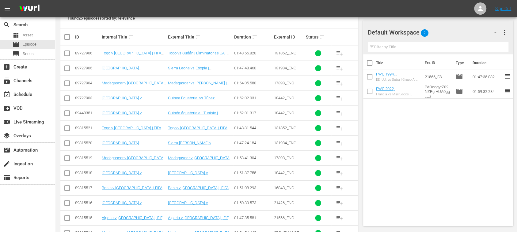
click at [67, 36] on input "checkbox" at bounding box center [69, 36] width 12 height 7
checkbox input "true"
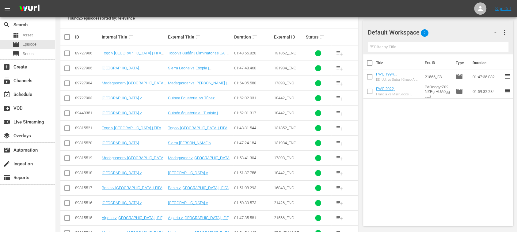
checkbox input "true"
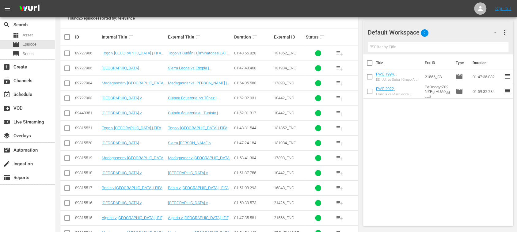
checkbox input "true"
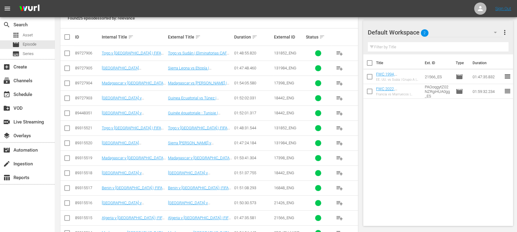
checkbox input "true"
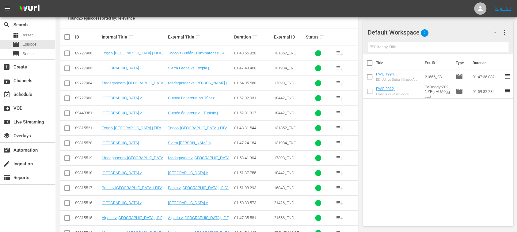
checkbox input "true"
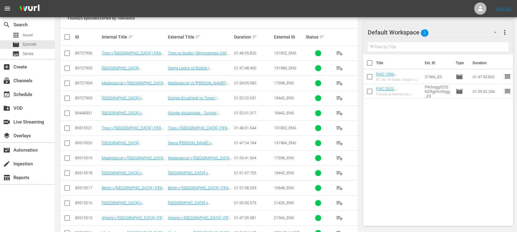
checkbox input "true"
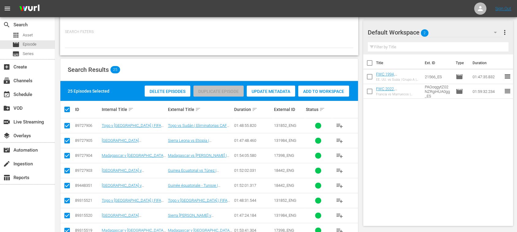
scroll to position [16, 0]
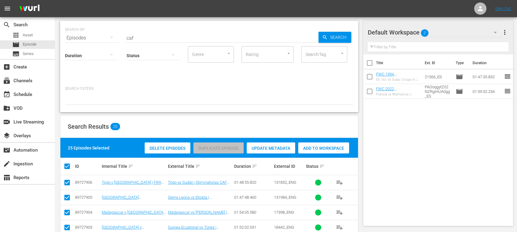
click at [164, 150] on span "Delete Episodes" at bounding box center [168, 148] width 46 height 5
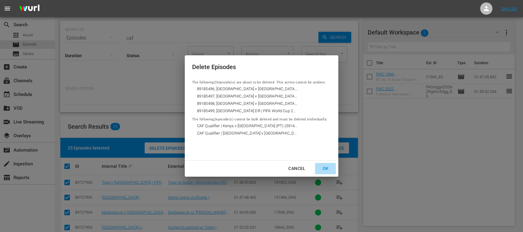
click at [326, 169] on div "OK" at bounding box center [325, 169] width 16 height 8
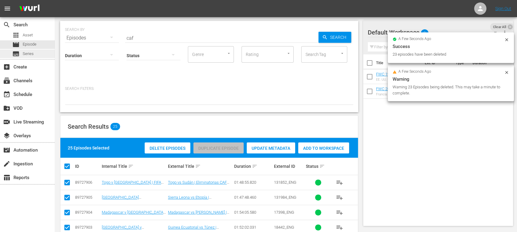
click at [28, 53] on span "Series" at bounding box center [28, 54] width 11 height 6
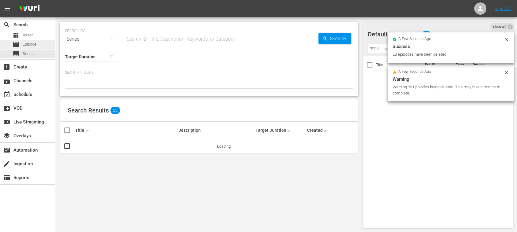
click at [29, 45] on span "Episode" at bounding box center [30, 44] width 14 height 6
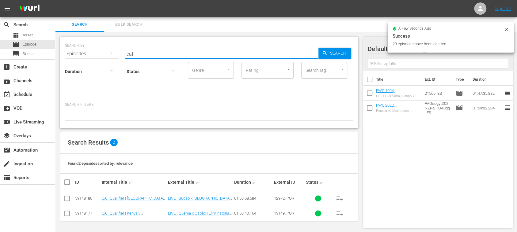
drag, startPoint x: 138, startPoint y: 53, endPoint x: 115, endPoint y: 54, distance: 23.9
click at [116, 54] on div "SEARCH BY Search By Episodes Search ID, Title, Description, Keywords, or Catego…" at bounding box center [209, 50] width 288 height 22
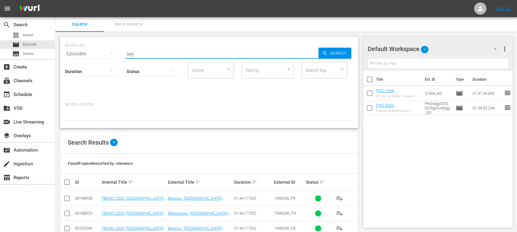
type input "Seychelles"
click at [29, 53] on span "Series" at bounding box center [28, 54] width 11 height 6
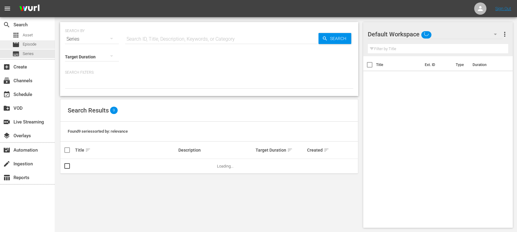
click at [30, 45] on span "Episode" at bounding box center [30, 44] width 14 height 6
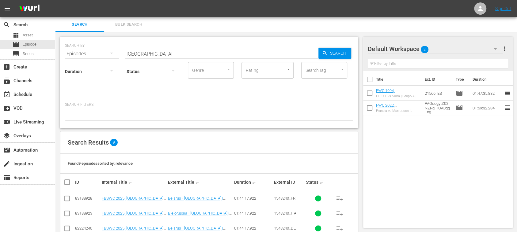
click at [110, 57] on div "Duration" at bounding box center [92, 68] width 54 height 22
click at [111, 55] on icon "button" at bounding box center [111, 53] width 7 height 7
click at [132, 26] on div "Channels Series Episodes Assets" at bounding box center [258, 116] width 517 height 232
click at [129, 26] on span "Bulk Search" at bounding box center [129, 24] width 42 height 7
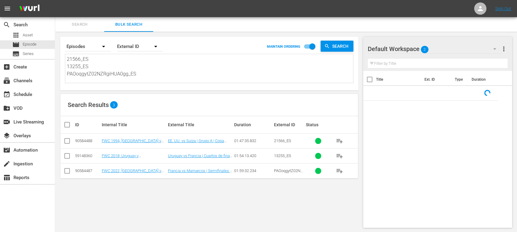
click at [101, 45] on icon "button" at bounding box center [103, 46] width 7 height 7
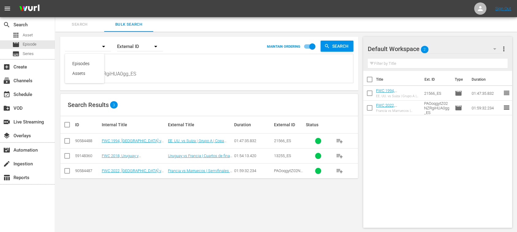
click at [86, 62] on div "Episodes" at bounding box center [84, 64] width 25 height 10
click at [150, 45] on button "button" at bounding box center [155, 46] width 15 height 15
click at [137, 72] on div "Wurl ID" at bounding box center [136, 74] width 25 height 10
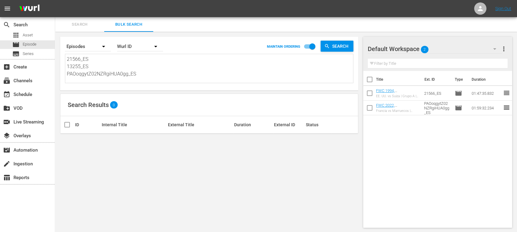
scroll to position [9, 0]
drag, startPoint x: 72, startPoint y: 58, endPoint x: 225, endPoint y: 103, distance: 159.0
click at [225, 103] on div "Search By Episodes Order By Wurl ID MAINTAIN ORDERING Search 21566_ES 13255_ES …" at bounding box center [209, 132] width 308 height 201
paste textarea "59148354 73504162 80172294 59148377 59148407 59148441"
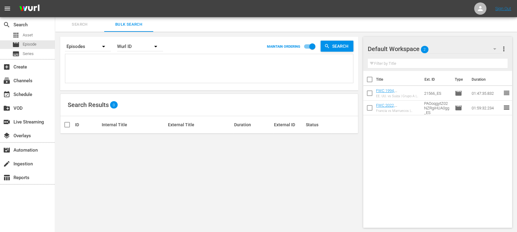
type textarea "59148354 73504162 80172294 59148377 59148407 59148441"
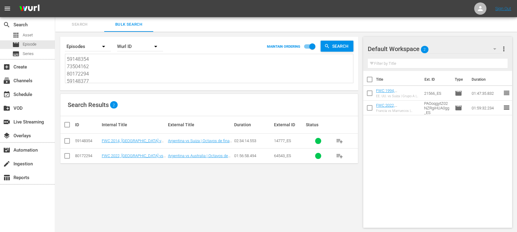
type textarea "59148354 73504162 80172294 59148377 59148407 59148441"
drag, startPoint x: 67, startPoint y: 61, endPoint x: 207, endPoint y: 130, distance: 156.4
click at [206, 130] on div "Search By Episodes Order By Wurl ID MAINTAIN ORDERING Search 59148354 73504162 …" at bounding box center [209, 132] width 308 height 201
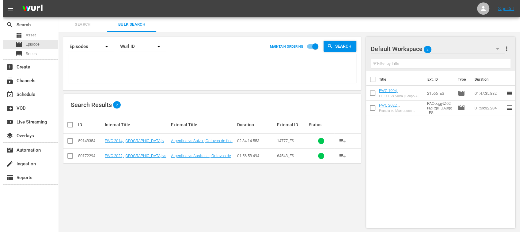
scroll to position [0, 0]
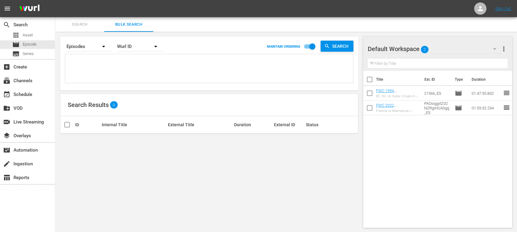
click at [146, 47] on div "Wurl ID" at bounding box center [140, 46] width 46 height 17
click at [138, 63] on div "External ID" at bounding box center [136, 64] width 25 height 10
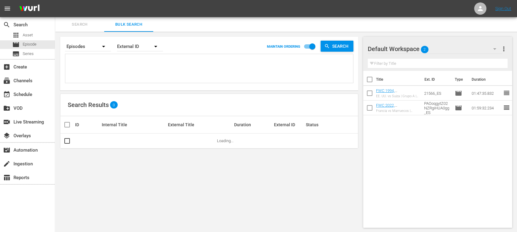
click at [117, 62] on div "External ID Wurl ID Title" at bounding box center [258, 116] width 517 height 232
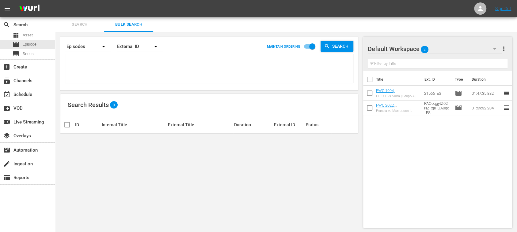
click at [107, 63] on textarea at bounding box center [210, 70] width 286 height 28
paste textarea "14777_ES 64543_ES"
type textarea "14777_ES 64543_ES"
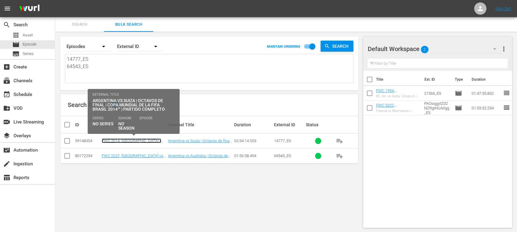
click at [119, 143] on link "FWC 2014, Argentina v Switzerland (ES)" at bounding box center [131, 143] width 59 height 9
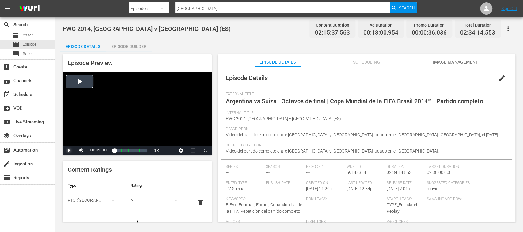
click at [69, 151] on span "Video Player" at bounding box center [69, 151] width 0 height 0
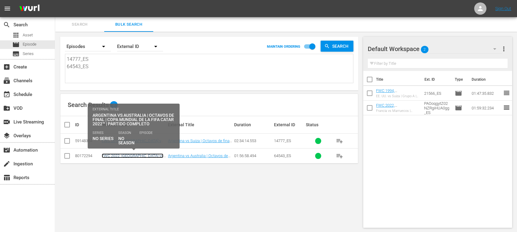
click at [127, 155] on link "FWC 2022, Argentina vs Australia, Round of 16 - FMR (ES)" at bounding box center [133, 158] width 62 height 9
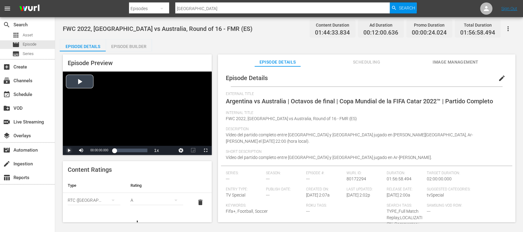
click at [69, 151] on span "Video Player" at bounding box center [69, 151] width 0 height 0
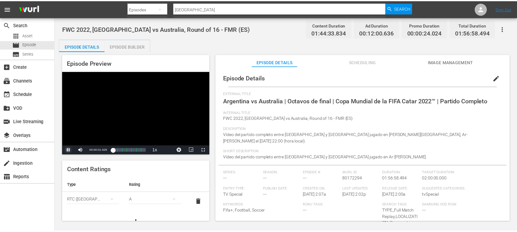
scroll to position [54, 0]
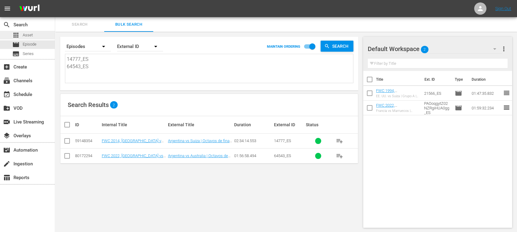
click at [32, 36] on span "Asset" at bounding box center [28, 35] width 10 height 6
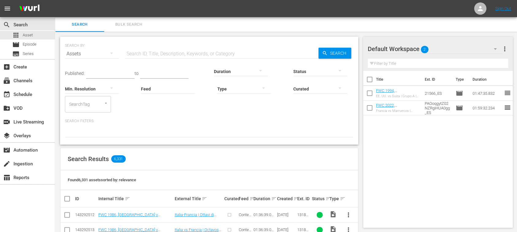
click at [131, 24] on span "Bulk Search" at bounding box center [129, 24] width 42 height 7
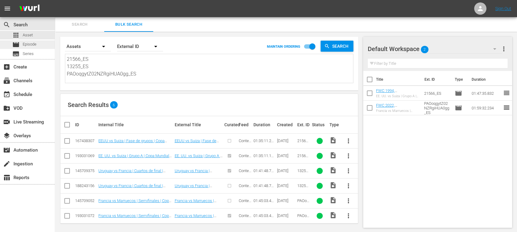
drag, startPoint x: 109, startPoint y: 70, endPoint x: 37, endPoint y: 45, distance: 76.3
click at [55, 0] on div "search Search apps Asset movie Episode subtitles Series add_box Create subscrip…" at bounding box center [286, 0] width 462 height 0
paste textarea "14777_ES 64543_ES"
type textarea "14777_ES 64543_ES"
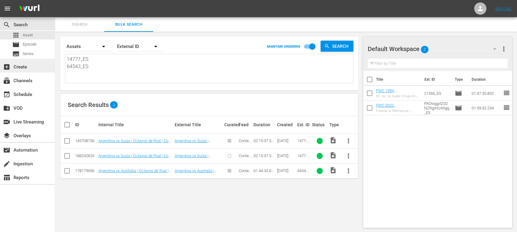
drag, startPoint x: 97, startPoint y: 71, endPoint x: 41, endPoint y: 69, distance: 56.1
click at [55, 0] on div "search Search apps Asset movie Episode subtitles Series add_box Create subscrip…" at bounding box center [286, 0] width 462 height 0
type textarea "14777_ES"
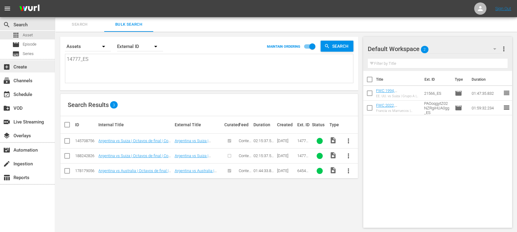
type textarea "14777_ES"
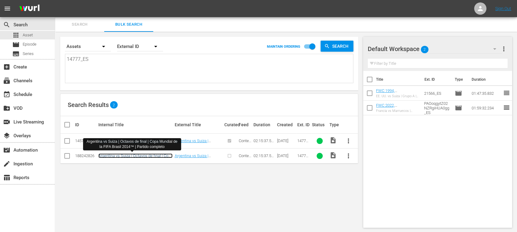
click at [138, 154] on link "Argentina vs Suiza | Octavos de final | Copa Mundial de la FIFA Brasil 2014™ | …" at bounding box center [135, 161] width 74 height 14
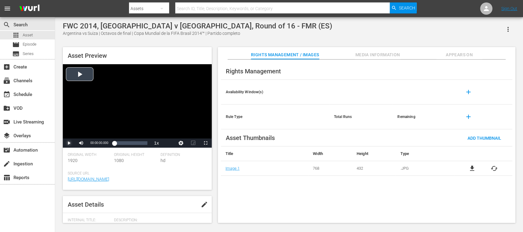
click at [69, 143] on span "Video Player" at bounding box center [69, 143] width 0 height 0
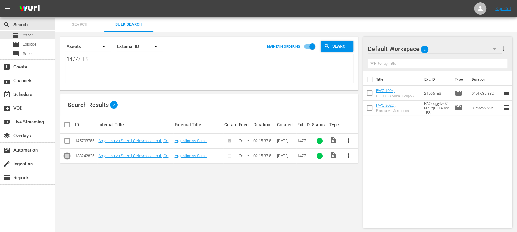
click at [68, 155] on input "checkbox" at bounding box center [66, 157] width 7 height 7
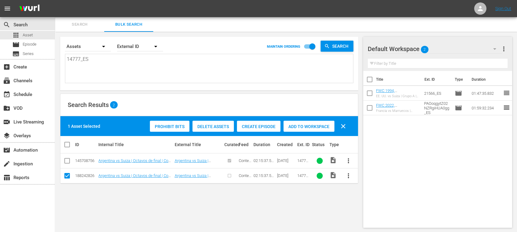
click at [252, 125] on span "Create Episode" at bounding box center [258, 126] width 43 height 5
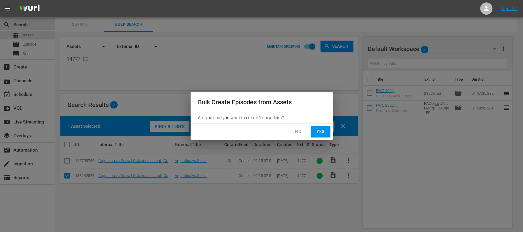
click at [323, 130] on span "Yes" at bounding box center [320, 132] width 10 height 8
checkbox input "false"
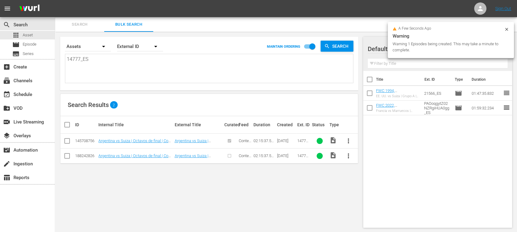
click at [508, 29] on icon at bounding box center [506, 29] width 5 height 5
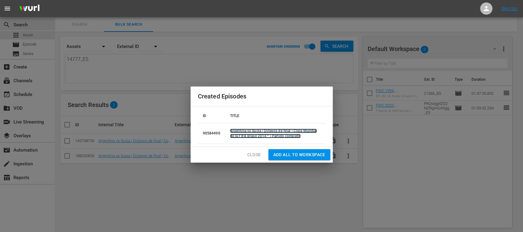
click at [276, 133] on link "Argentina vs Suiza | Octavos de final | Copa Mundial de la FIFA Brasil 2014™ | …" at bounding box center [273, 133] width 87 height 9
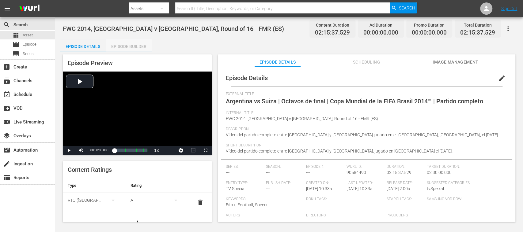
click at [142, 47] on div "Episode Builder" at bounding box center [129, 46] width 46 height 15
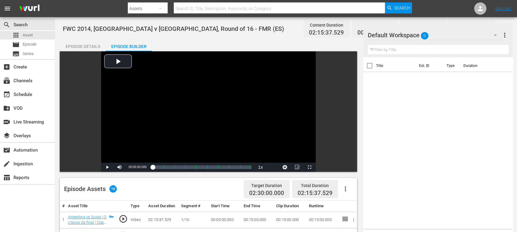
scroll to position [109, 0]
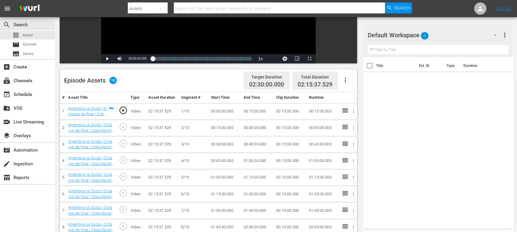
click at [346, 80] on icon "button" at bounding box center [345, 80] width 7 height 7
click at [350, 81] on div "Fill with Ads" at bounding box center [363, 83] width 42 height 15
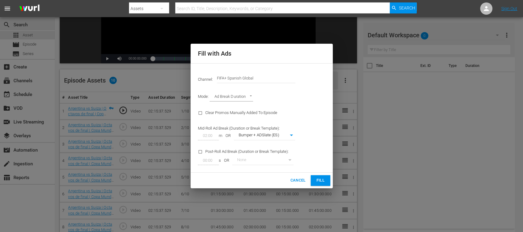
click at [320, 181] on span "Fill" at bounding box center [320, 180] width 10 height 7
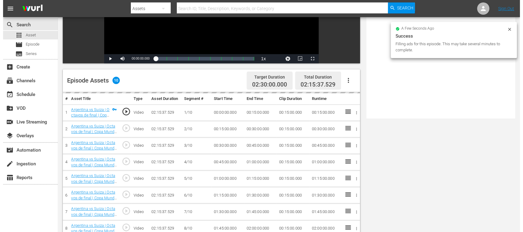
scroll to position [0, 0]
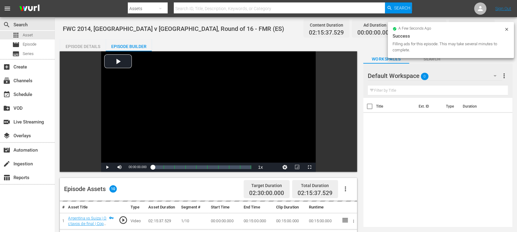
click at [84, 46] on div "Episode Details" at bounding box center [83, 46] width 46 height 15
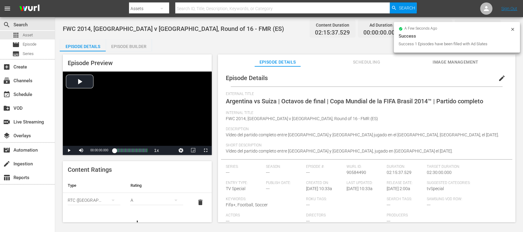
click at [499, 78] on span "edit" at bounding box center [501, 78] width 7 height 7
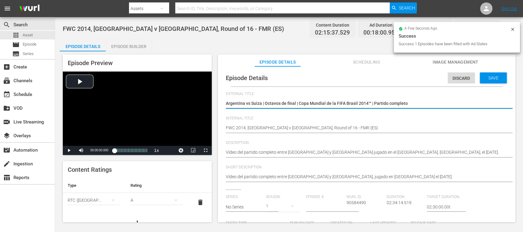
type input "No Series"
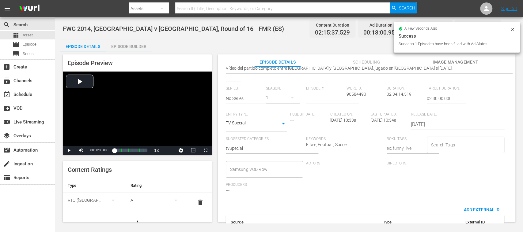
click at [446, 147] on input "Search Tags" at bounding box center [460, 145] width 63 height 11
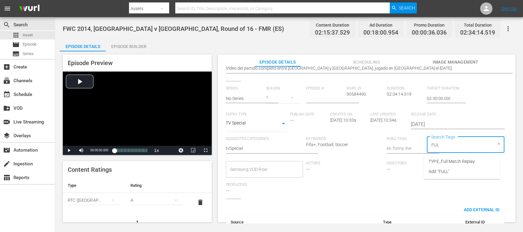
type input "FULL"
click at [449, 161] on span "TYPE_Full Match Replay" at bounding box center [452, 162] width 46 height 6
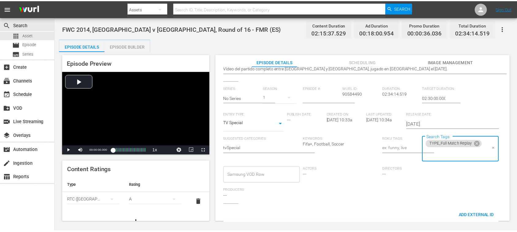
scroll to position [0, 0]
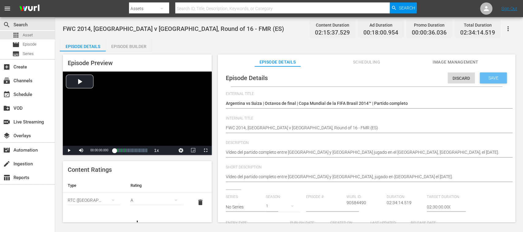
click at [496, 80] on span "Save" at bounding box center [493, 78] width 20 height 5
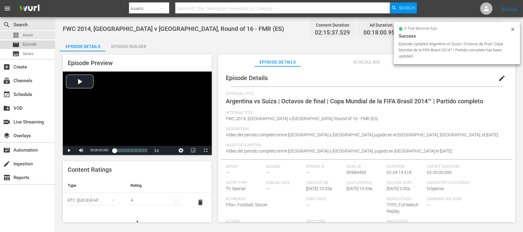
click at [25, 43] on span "Episode" at bounding box center [30, 44] width 14 height 6
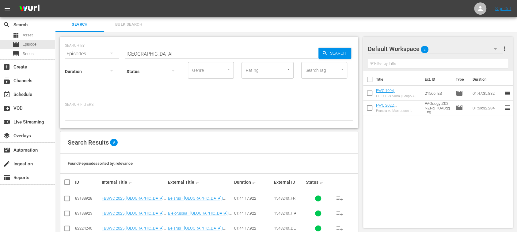
click at [136, 23] on span "Bulk Search" at bounding box center [129, 24] width 42 height 7
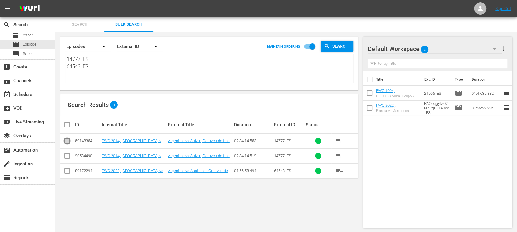
click at [66, 140] on input "checkbox" at bounding box center [66, 142] width 7 height 7
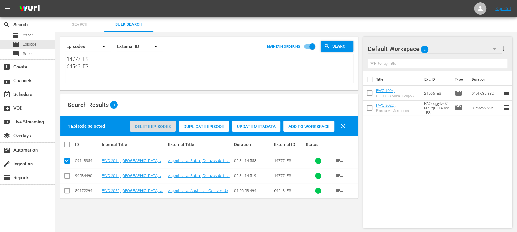
click at [156, 127] on span "Delete Episodes" at bounding box center [153, 126] width 46 height 5
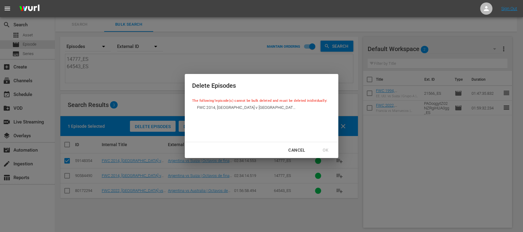
click at [295, 148] on div "Cancel" at bounding box center [296, 151] width 27 height 8
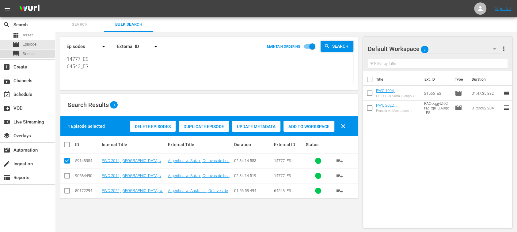
click at [25, 53] on span "Series" at bounding box center [28, 54] width 11 height 6
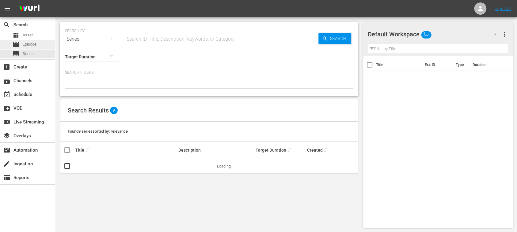
click at [31, 45] on span "Episode" at bounding box center [30, 44] width 14 height 6
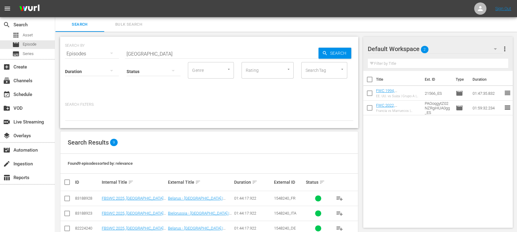
click at [134, 24] on span "Bulk Search" at bounding box center [129, 24] width 42 height 7
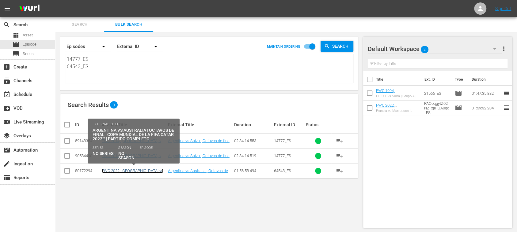
click at [141, 169] on link "FWC 2022, Argentina vs Australia, Round of 16 - FMR (ES)" at bounding box center [133, 173] width 62 height 9
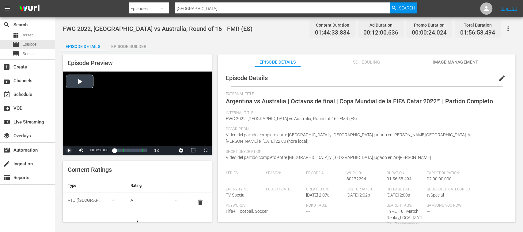
click at [69, 151] on span "Video Player" at bounding box center [69, 151] width 0 height 0
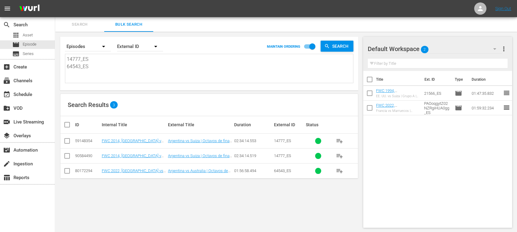
click at [89, 23] on span "Search" at bounding box center [80, 24] width 42 height 7
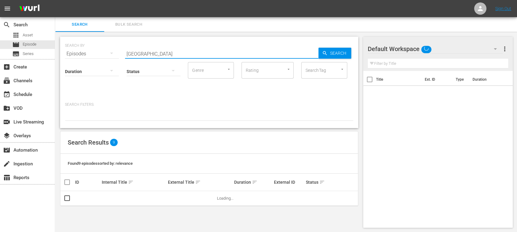
drag, startPoint x: 158, startPoint y: 54, endPoint x: 139, endPoint y: 45, distance: 20.7
click at [79, 48] on div "SEARCH BY Search By Episodes Search ID, Title, Description, Keywords, or Catego…" at bounding box center [209, 50] width 288 height 22
paste input "2fcCRXo2F6toNFrUEy8atF"
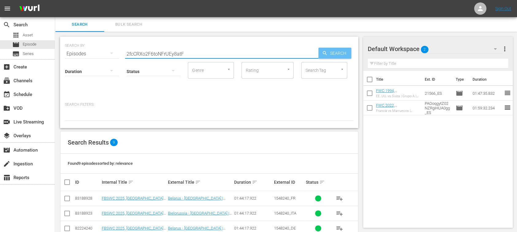
click at [342, 48] on span "Search" at bounding box center [339, 53] width 24 height 11
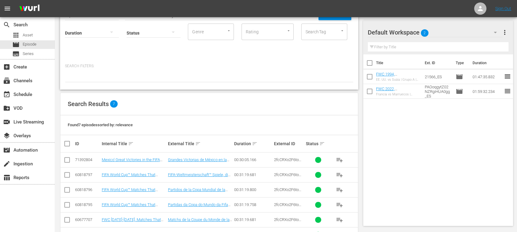
scroll to position [74, 0]
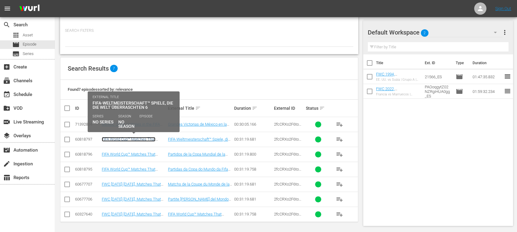
click at [142, 139] on link "FIFA World Cup™ Matches That Astonished the World 6 (DE)" at bounding box center [129, 141] width 54 height 9
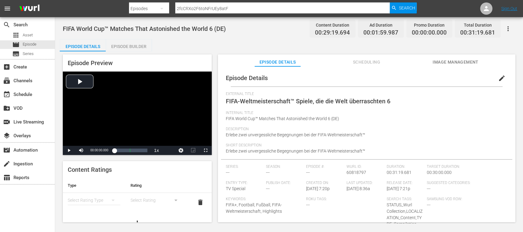
click at [138, 45] on div "Episode Builder" at bounding box center [129, 46] width 46 height 15
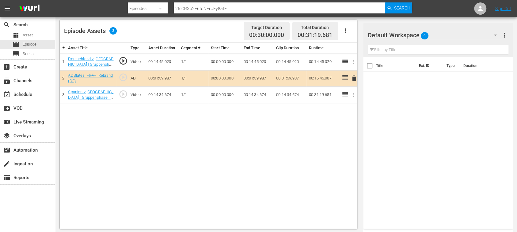
scroll to position [159, 0]
click at [28, 44] on span "Episode" at bounding box center [30, 44] width 14 height 6
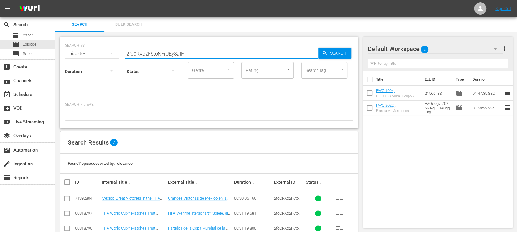
drag, startPoint x: 178, startPoint y: 54, endPoint x: 80, endPoint y: 50, distance: 97.8
click at [80, 50] on div "SEARCH BY Search By Episodes Search ID, Title, Description, Keywords, or Catego…" at bounding box center [209, 50] width 288 height 22
paste input "38nOdN8GqEpUioCBLZBR2f"
click at [337, 52] on span "Search" at bounding box center [339, 53] width 24 height 11
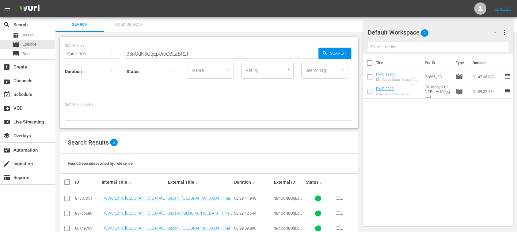
scroll to position [44, 0]
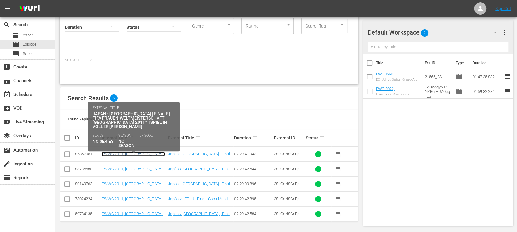
click at [145, 154] on link "FWWC 2011, Japan v USA, Final - FMR (DE)" at bounding box center [133, 159] width 63 height 14
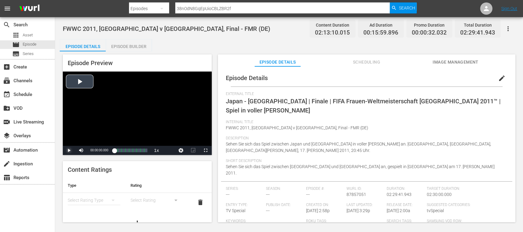
click at [69, 151] on span "Video Player" at bounding box center [69, 151] width 0 height 0
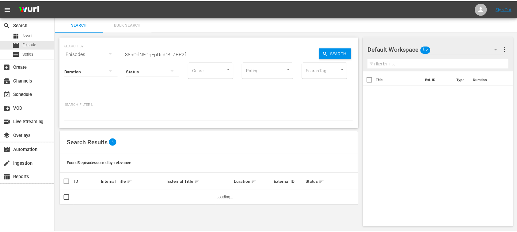
scroll to position [1, 0]
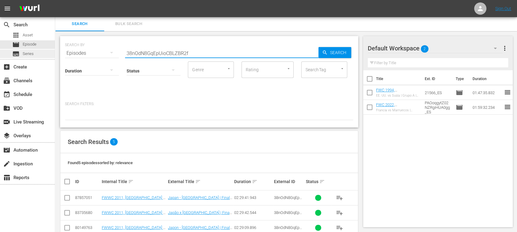
drag, startPoint x: 195, startPoint y: 56, endPoint x: 52, endPoint y: 51, distance: 142.5
paste input "4vTIJhPj6AOttWY0rqVY1L"
click at [344, 53] on span "Search" at bounding box center [339, 52] width 24 height 11
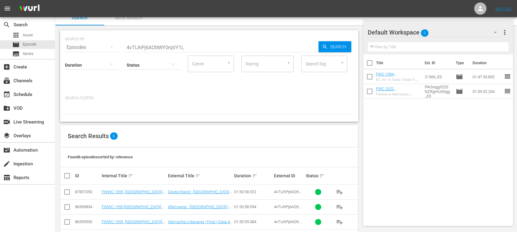
scroll to position [59, 0]
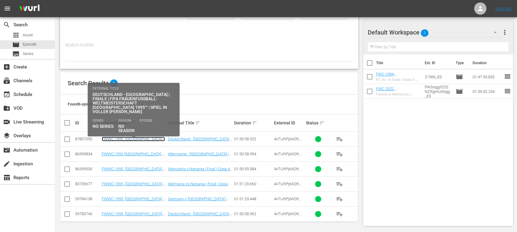
click at [116, 138] on link "FWWC 1995, Germany v Norway, Final - FMR (DE)" at bounding box center [133, 144] width 63 height 14
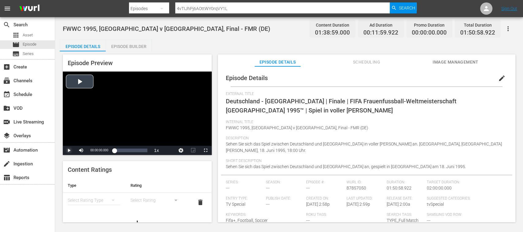
click at [69, 151] on span "Video Player" at bounding box center [69, 151] width 0 height 0
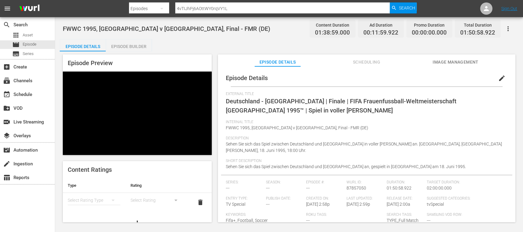
scroll to position [70, 0]
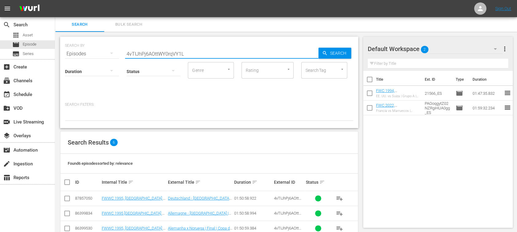
drag, startPoint x: 187, startPoint y: 52, endPoint x: 73, endPoint y: 51, distance: 113.6
click at [61, 54] on div "SEARCH BY Search By Episodes Search ID, Title, Description, Keywords, or Catego…" at bounding box center [209, 83] width 298 height 92
paste input "7on10qPcnyLajDDU3ntg6y"
click at [323, 51] on icon "button" at bounding box center [325, 54] width 6 height 6
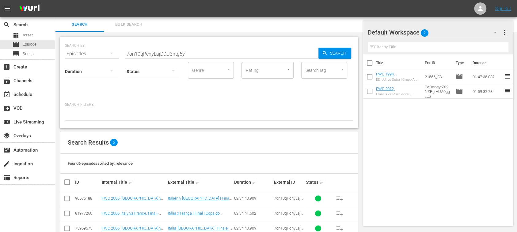
scroll to position [59, 0]
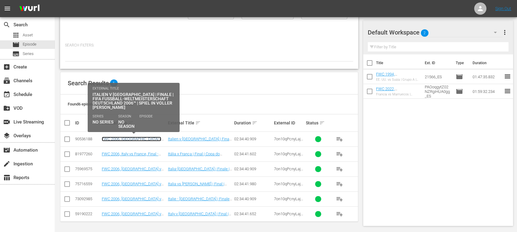
click at [149, 137] on link "FWC 2006, Italy v France, Final - FMR (DE)" at bounding box center [131, 144] width 59 height 14
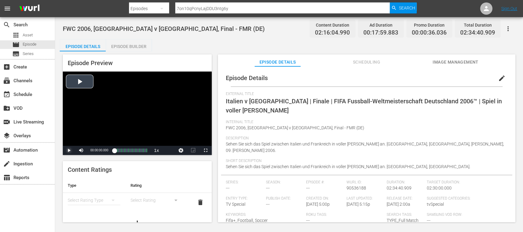
click at [69, 151] on span "Video Player" at bounding box center [69, 151] width 0 height 0
click at [32, 44] on span "Episode" at bounding box center [30, 44] width 14 height 6
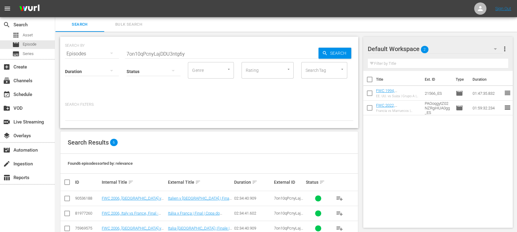
scroll to position [59, 0]
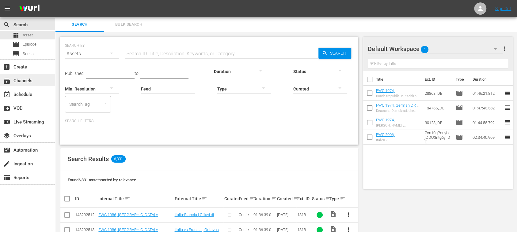
click at [31, 76] on div "subscriptions Channels" at bounding box center [27, 80] width 55 height 12
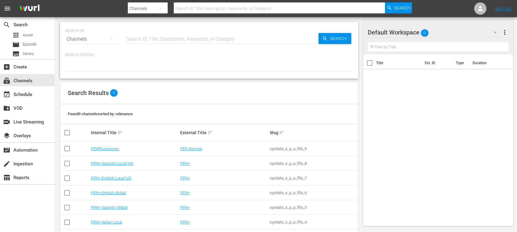
scroll to position [53, 0]
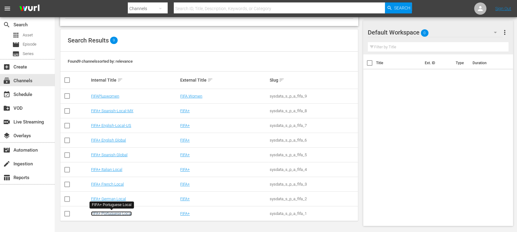
click at [130, 193] on link "FIFA+ Portuguese Local" at bounding box center [111, 214] width 41 height 5
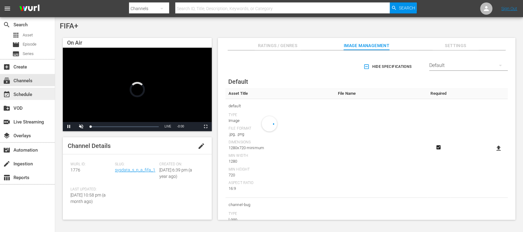
click at [35, 93] on div "event_available Schedule" at bounding box center [27, 94] width 55 height 12
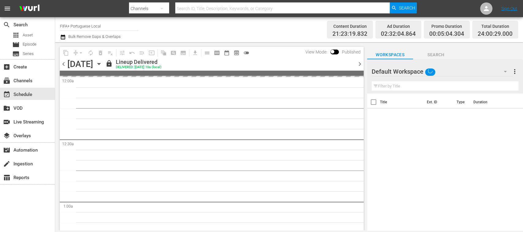
click at [356, 62] on span "chevron_right" at bounding box center [360, 64] width 8 height 8
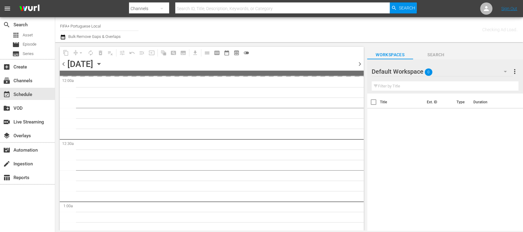
click at [360, 62] on span "chevron_right" at bounding box center [360, 64] width 8 height 8
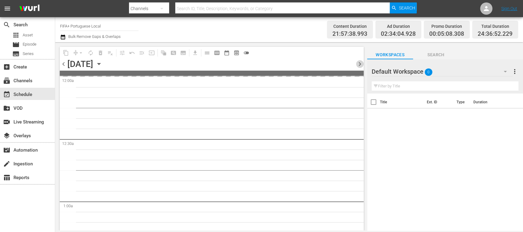
click at [360, 62] on span "chevron_right" at bounding box center [360, 64] width 8 height 8
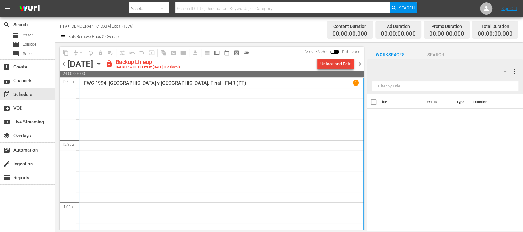
click at [333, 66] on div "Unlock and Edit" at bounding box center [335, 64] width 30 height 11
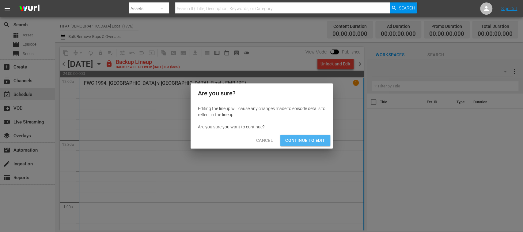
click at [316, 142] on span "Continue to Edit" at bounding box center [305, 141] width 40 height 8
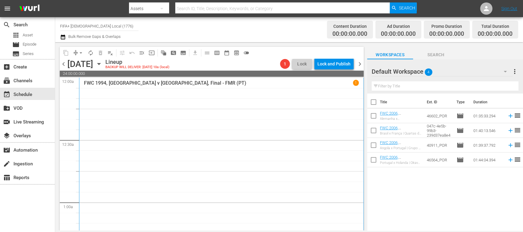
click at [373, 100] on input "checkbox" at bounding box center [373, 103] width 13 height 13
checkbox input "true"
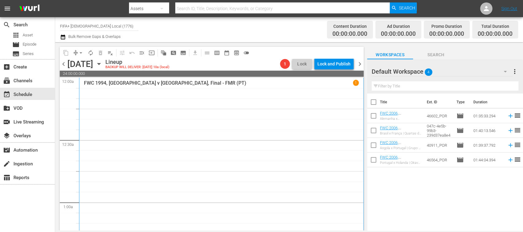
checkbox input "true"
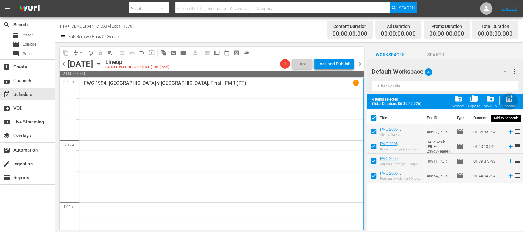
click at [508, 100] on span "post_add" at bounding box center [509, 99] width 8 height 8
checkbox input "false"
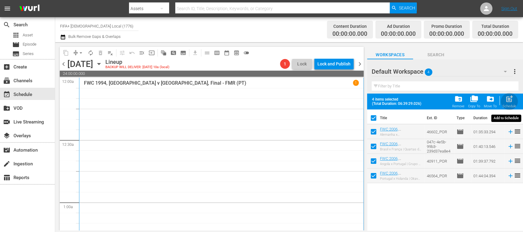
checkbox input "false"
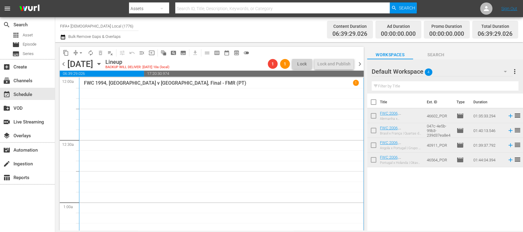
scroll to position [109, 0]
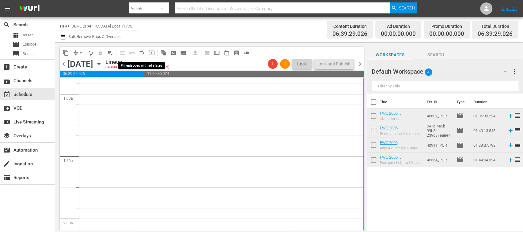
click at [140, 54] on span "menu_open" at bounding box center [142, 53] width 6 height 6
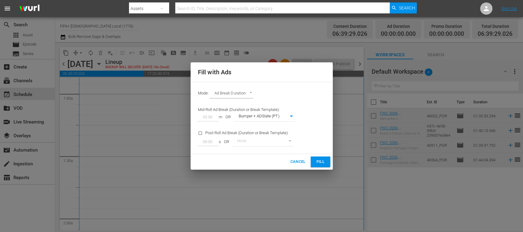
click at [319, 160] on span "Fill" at bounding box center [320, 162] width 10 height 7
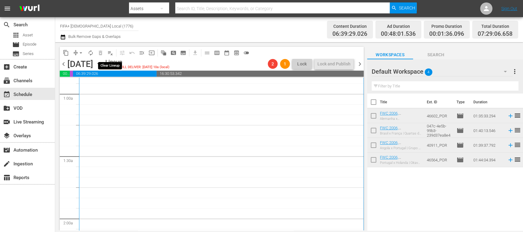
click at [110, 52] on span "playlist_remove_outlined" at bounding box center [110, 53] width 6 height 6
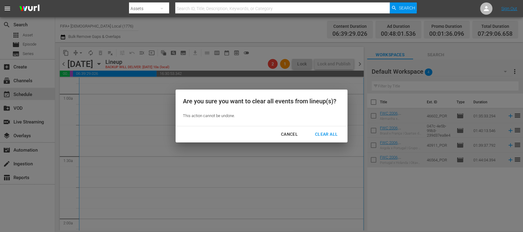
click at [322, 134] on div "Clear All" at bounding box center [326, 135] width 32 height 8
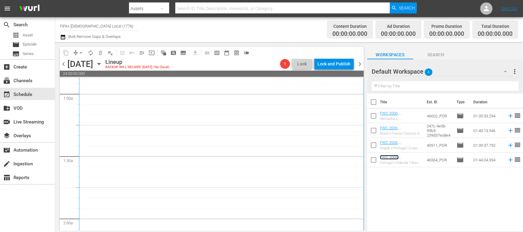
click at [397, 158] on link "FWC 2006, [GEOGRAPHIC_DATA] v [GEOGRAPHIC_DATA], Round of 16 - FMR (PT)" at bounding box center [400, 164] width 40 height 18
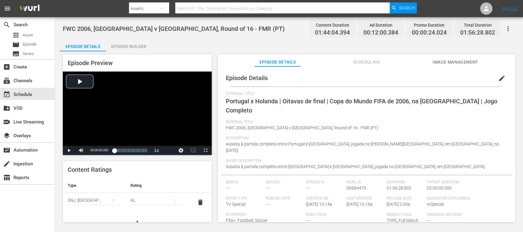
click at [442, 57] on button "Image Management" at bounding box center [456, 61] width 46 height 12
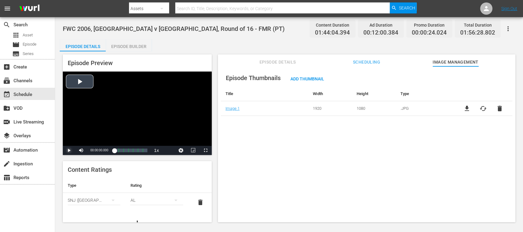
click at [69, 151] on span "Video Player" at bounding box center [69, 151] width 0 height 0
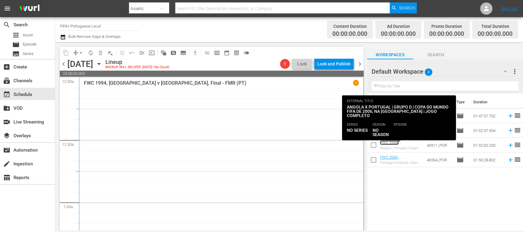
click at [392, 143] on link "FWC 2006, [GEOGRAPHIC_DATA] v [GEOGRAPHIC_DATA], Group Stage - FMR (PT)" at bounding box center [400, 150] width 41 height 18
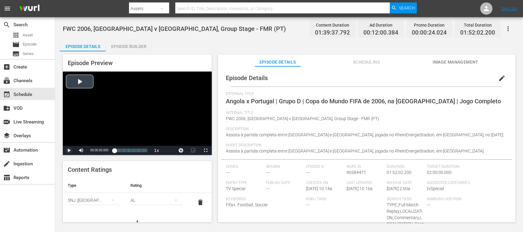
click at [69, 151] on span "Video Player" at bounding box center [69, 151] width 0 height 0
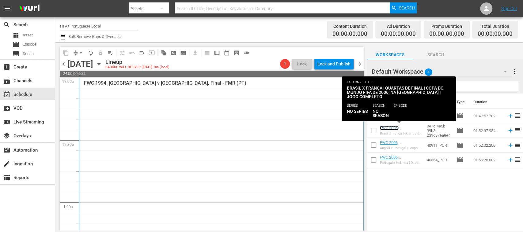
click at [394, 129] on link "FWC 2006, [GEOGRAPHIC_DATA] v [GEOGRAPHIC_DATA], Quarter-Finals - FMR (PT)" at bounding box center [400, 137] width 40 height 23
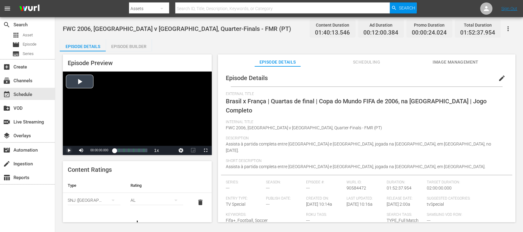
click at [69, 151] on span "Video Player" at bounding box center [69, 151] width 0 height 0
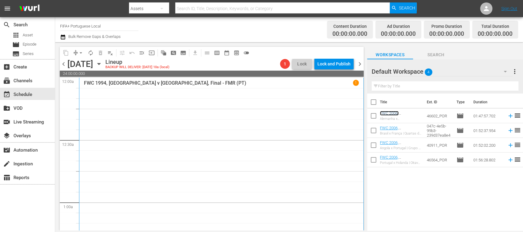
click at [397, 115] on link "FWC 2006, [GEOGRAPHIC_DATA] v [GEOGRAPHIC_DATA], 3rd Place - FMR (PT)" at bounding box center [400, 120] width 40 height 18
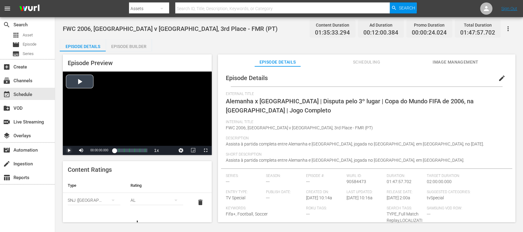
click at [69, 151] on span "Video Player" at bounding box center [69, 151] width 0 height 0
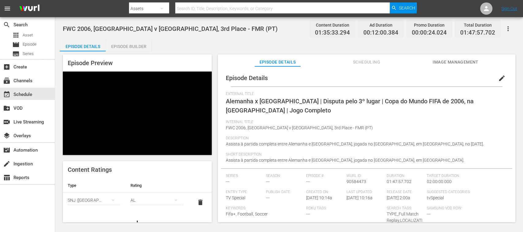
click at [69, 151] on span "Video Player" at bounding box center [69, 151] width 0 height 0
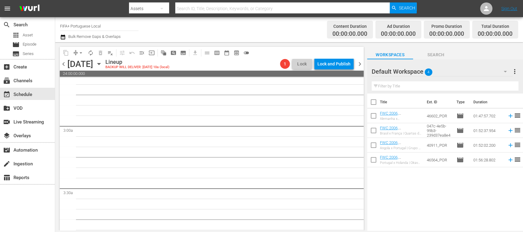
scroll to position [109, 0]
